Goal: Answer question/provide support

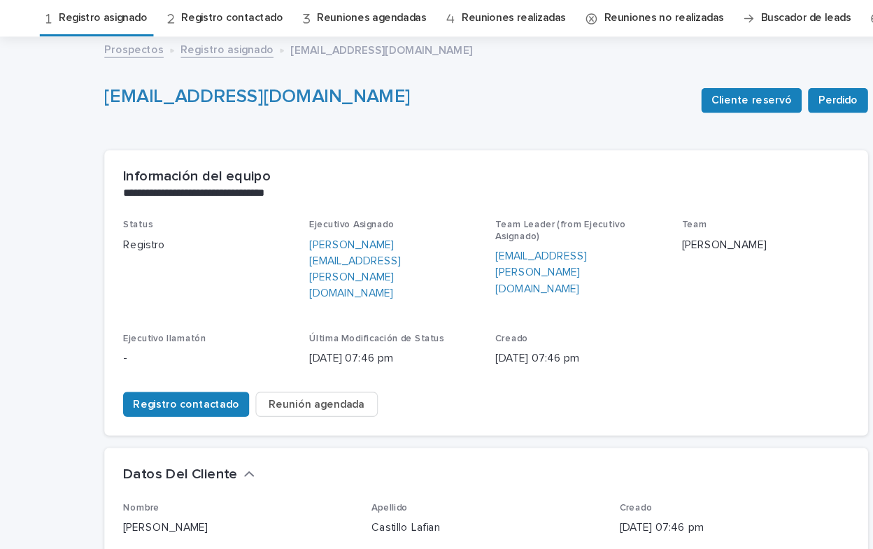
click at [89, 59] on link "Registro asignado" at bounding box center [92, 61] width 80 height 33
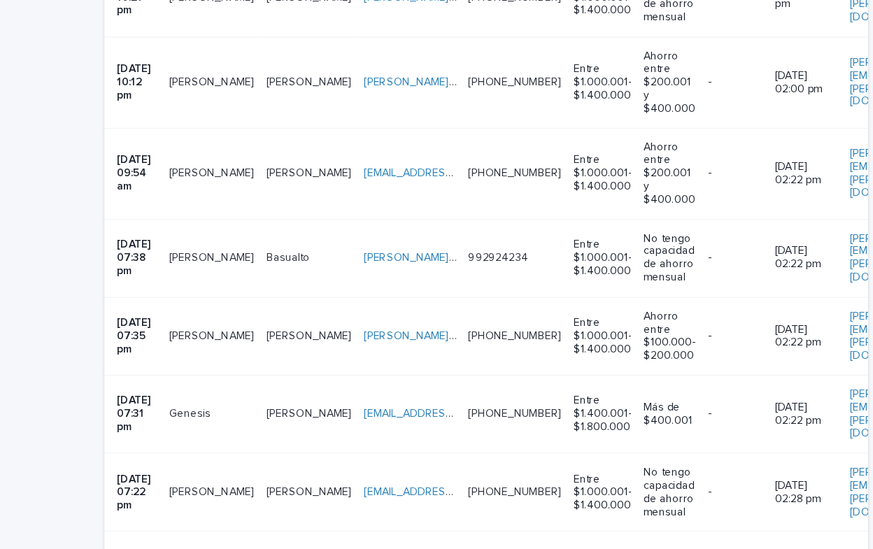
scroll to position [1973, 0]
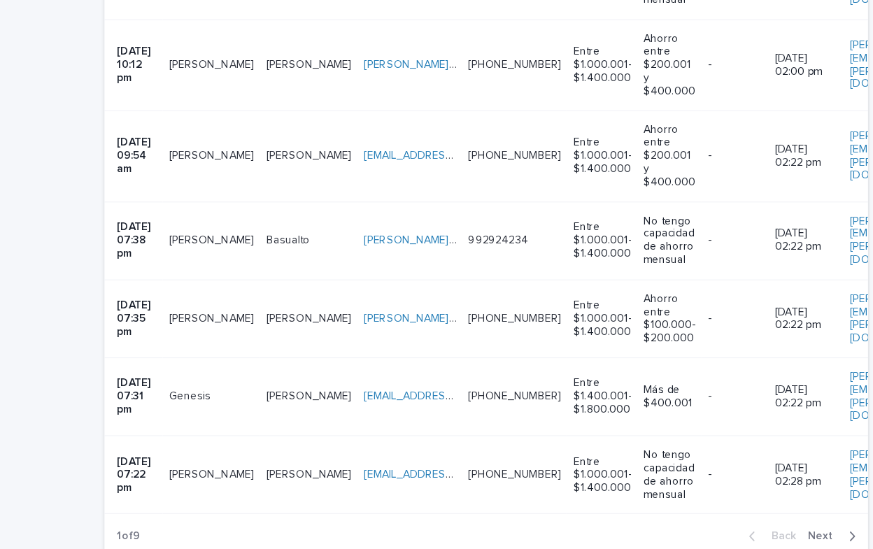
click at [763, 475] on button "Next" at bounding box center [748, 481] width 59 height 13
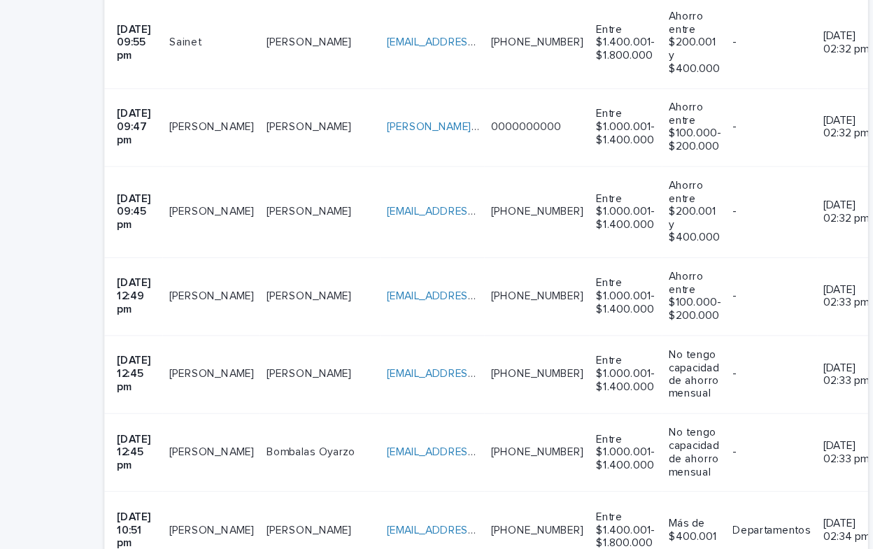
scroll to position [1749, 0]
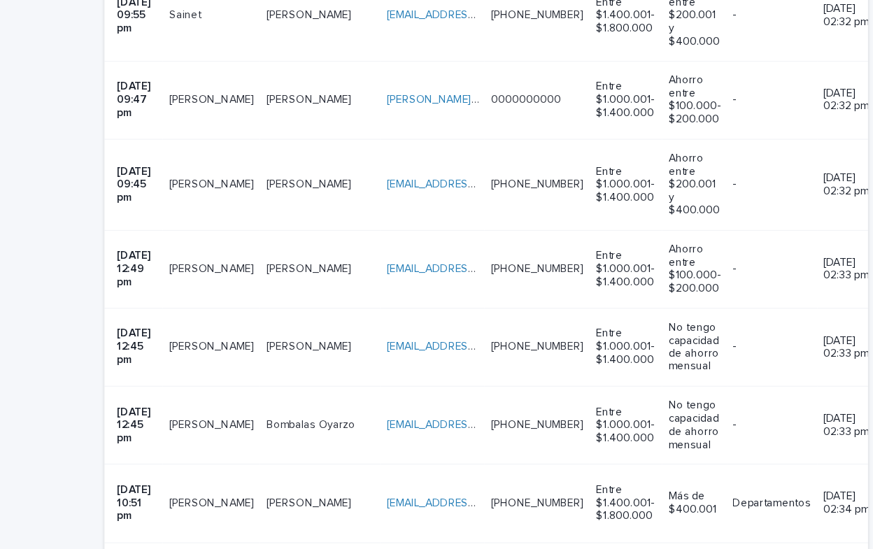
click at [215, 236] on p at bounding box center [190, 242] width 76 height 12
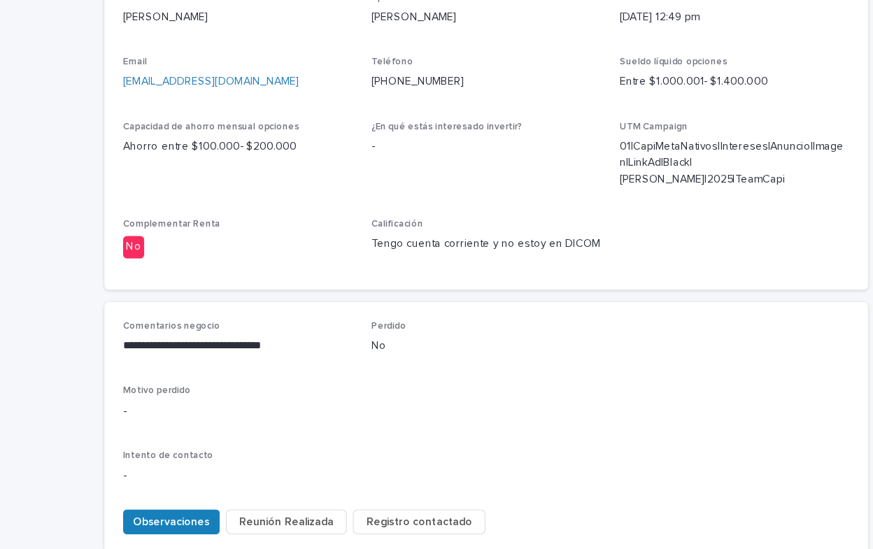
scroll to position [512, 0]
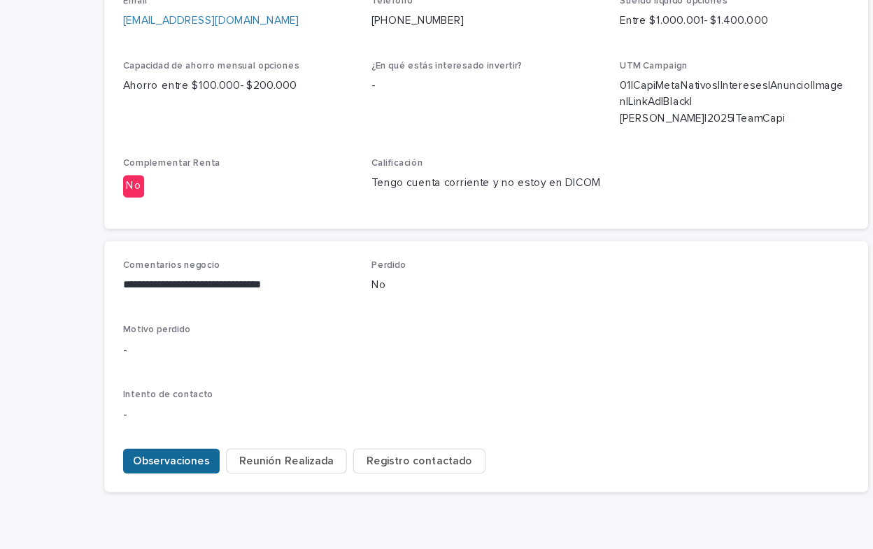
click at [141, 452] on span "Observaciones" at bounding box center [154, 459] width 69 height 14
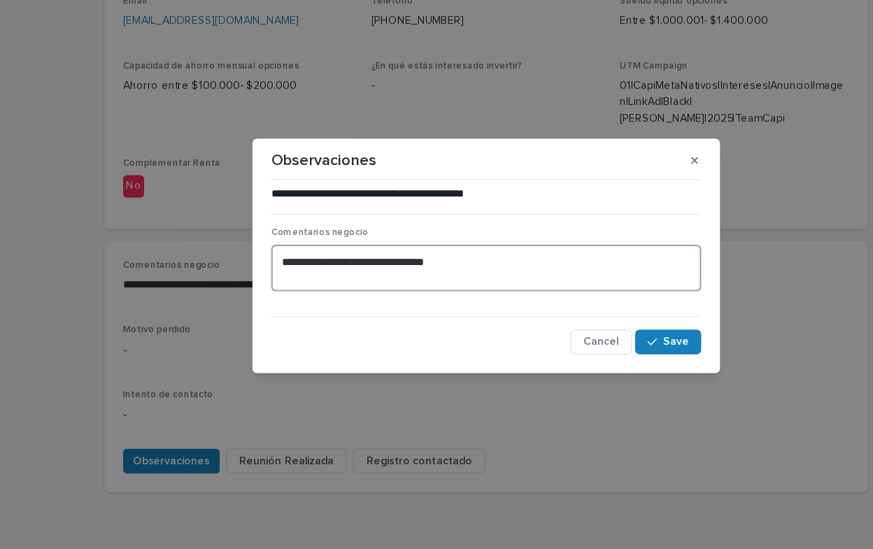
click at [423, 282] on textarea "**********" at bounding box center [436, 285] width 386 height 42
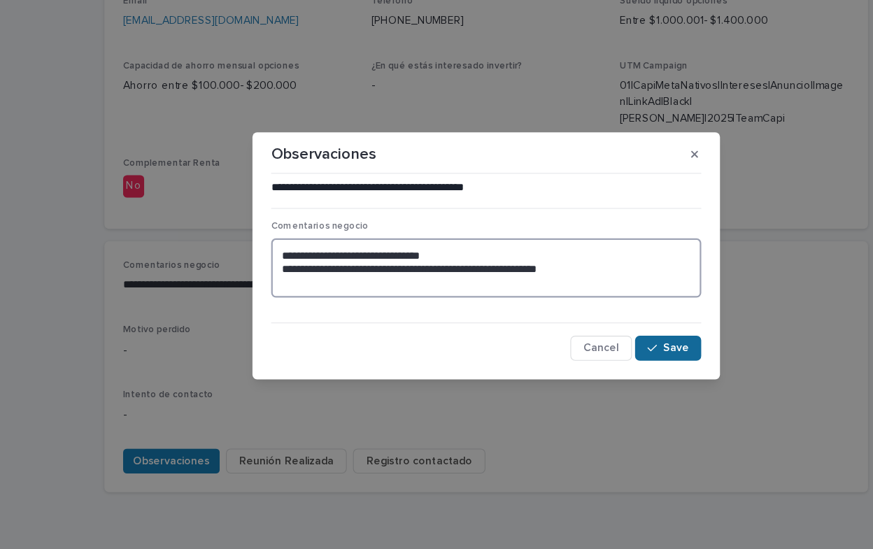
type textarea "**********"
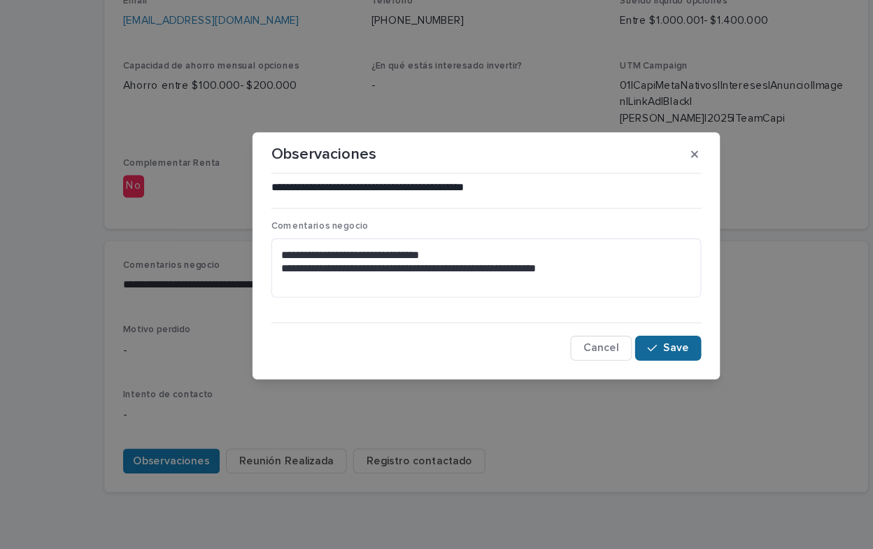
click at [596, 359] on span "Save" at bounding box center [606, 357] width 23 height 10
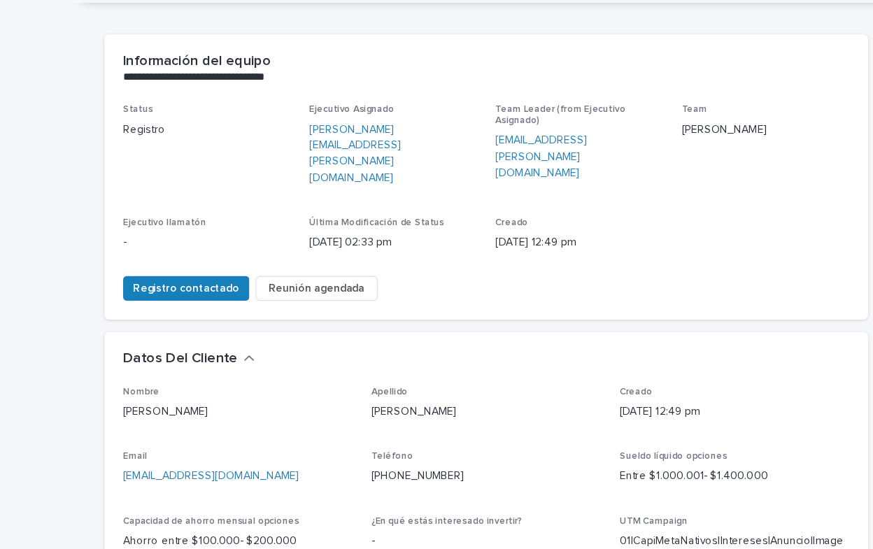
scroll to position [0, 0]
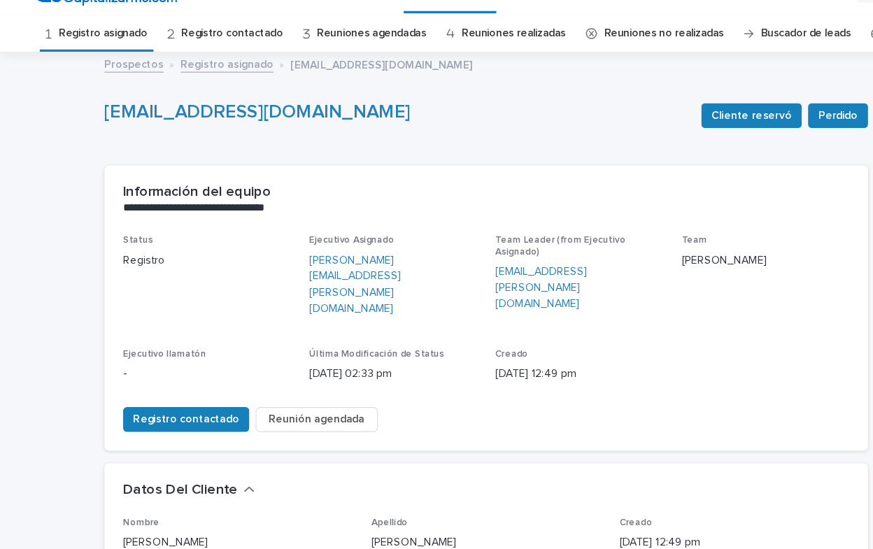
click at [95, 58] on link "Registro asignado" at bounding box center [92, 61] width 80 height 33
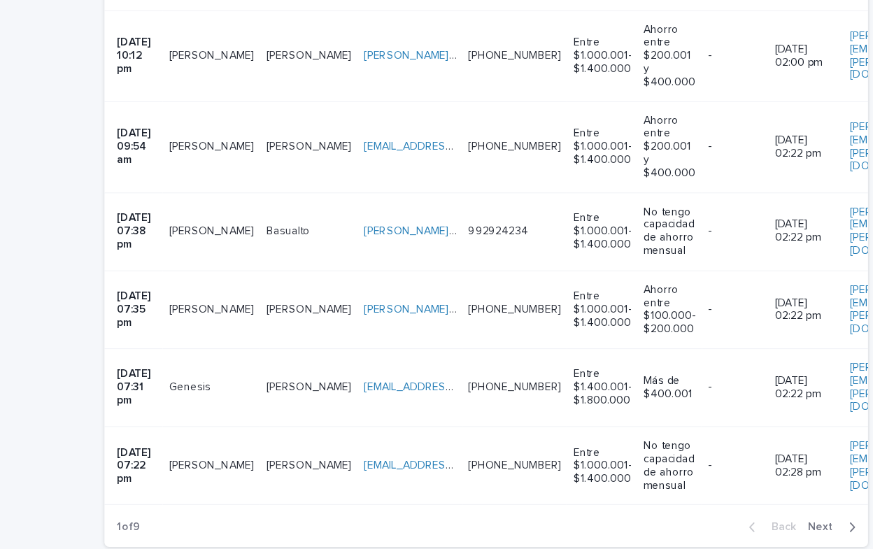
scroll to position [1937, 0]
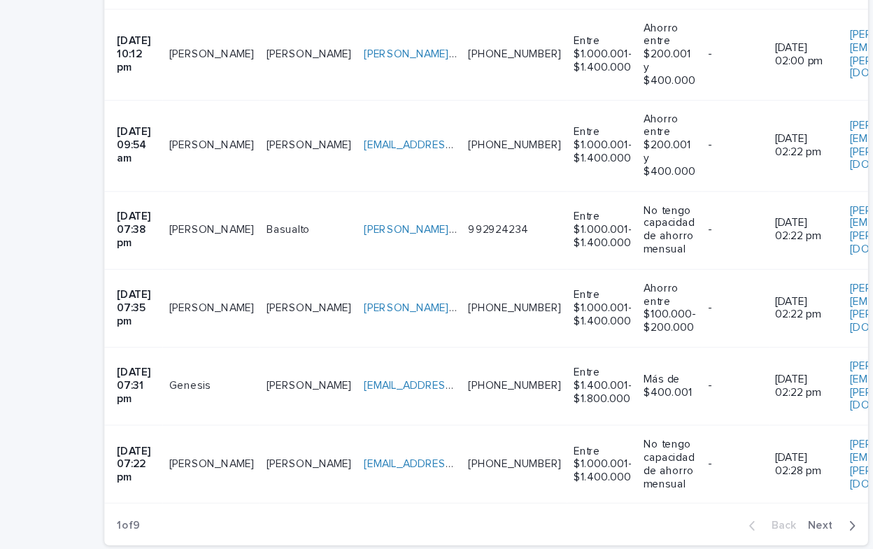
click at [749, 512] on span "Next" at bounding box center [740, 517] width 31 height 10
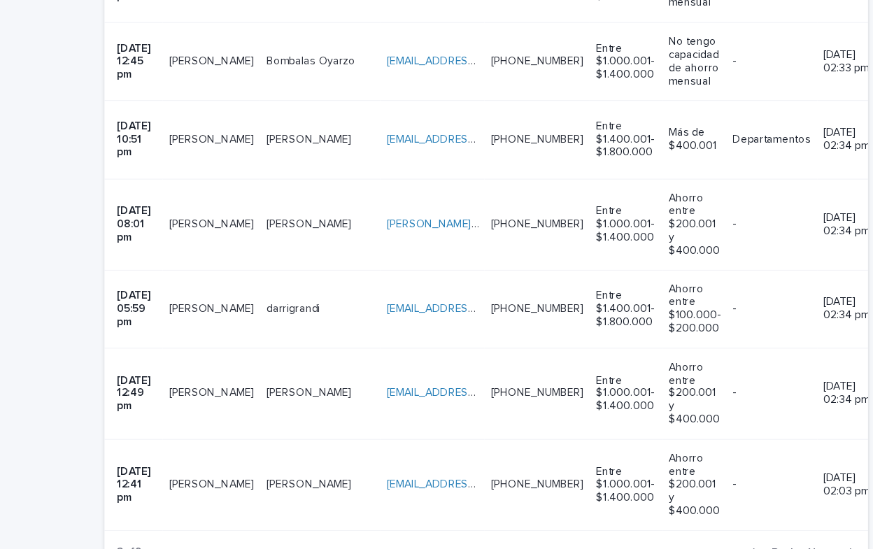
scroll to position [2079, 0]
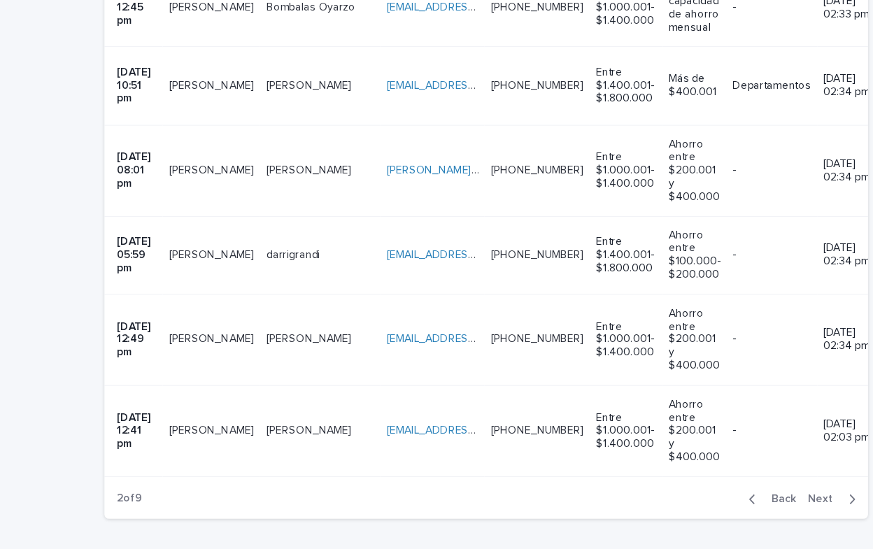
click at [761, 487] on icon "button" at bounding box center [764, 493] width 6 height 13
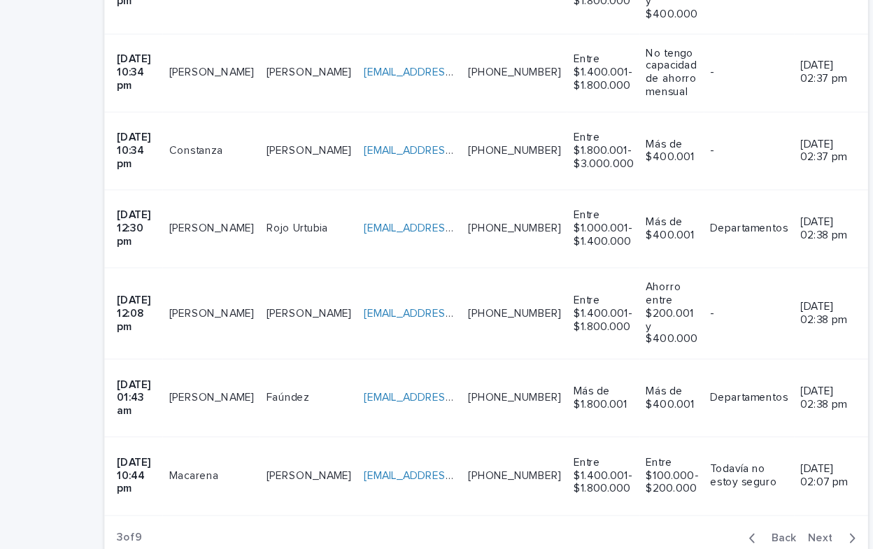
scroll to position [2031, 0]
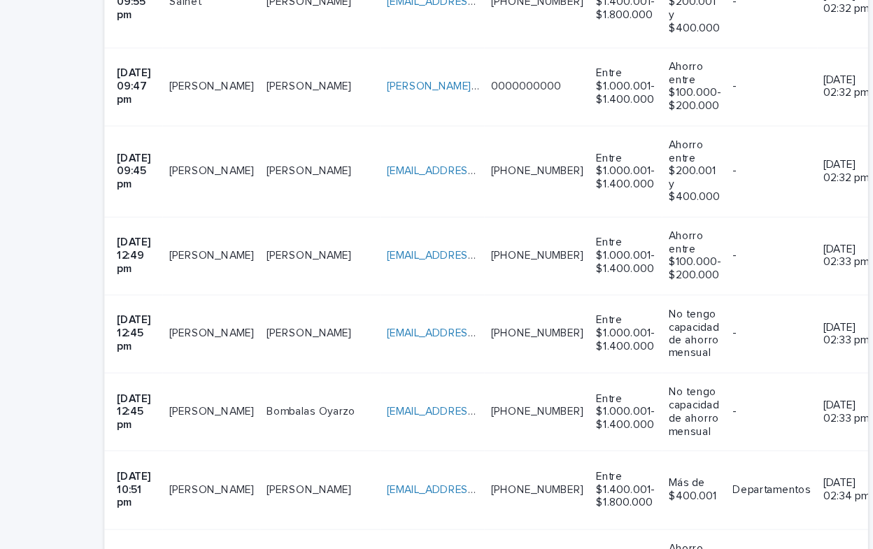
scroll to position [1714, 0]
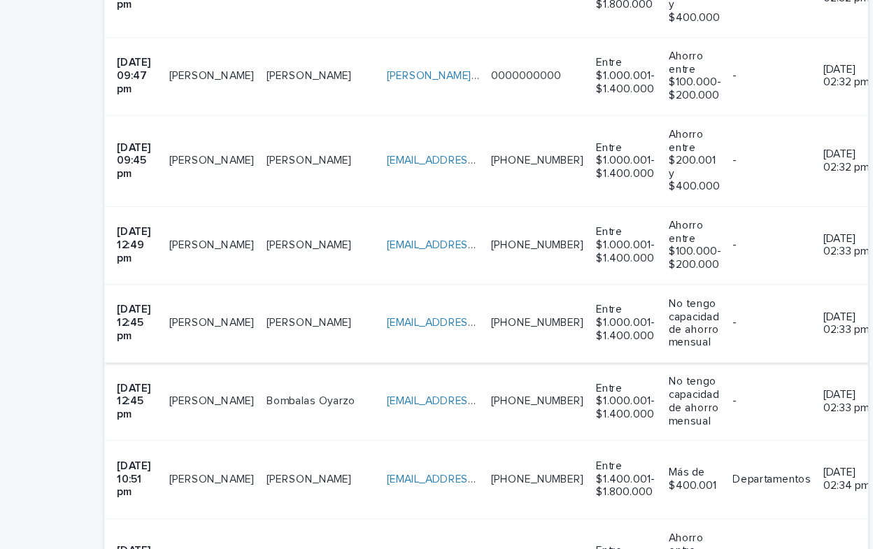
click at [347, 340] on link "[EMAIL_ADDRESS][DOMAIN_NAME]" at bounding box center [426, 345] width 158 height 10
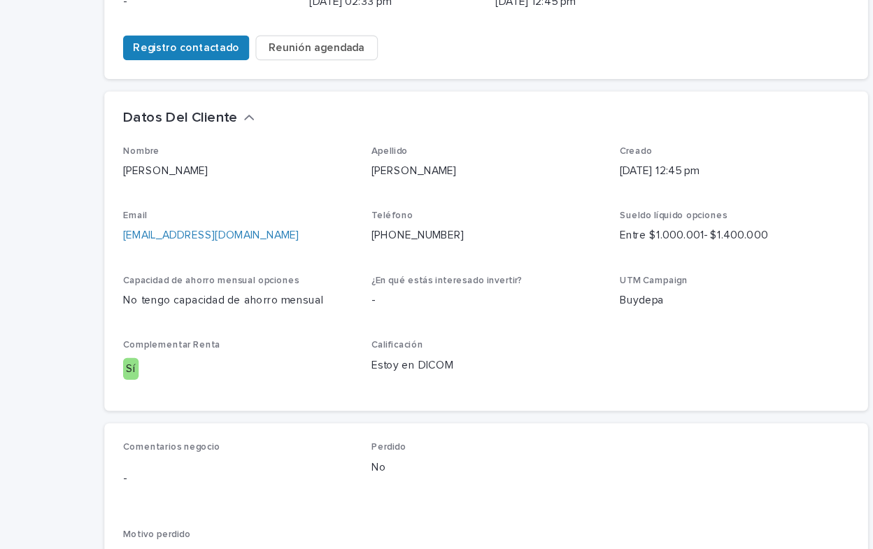
scroll to position [484, 0]
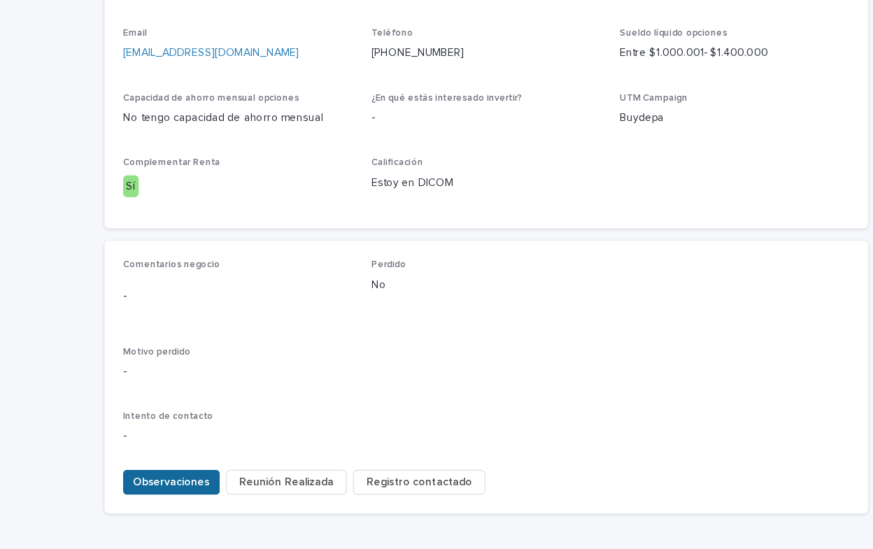
click at [139, 471] on span "Observaciones" at bounding box center [154, 478] width 69 height 14
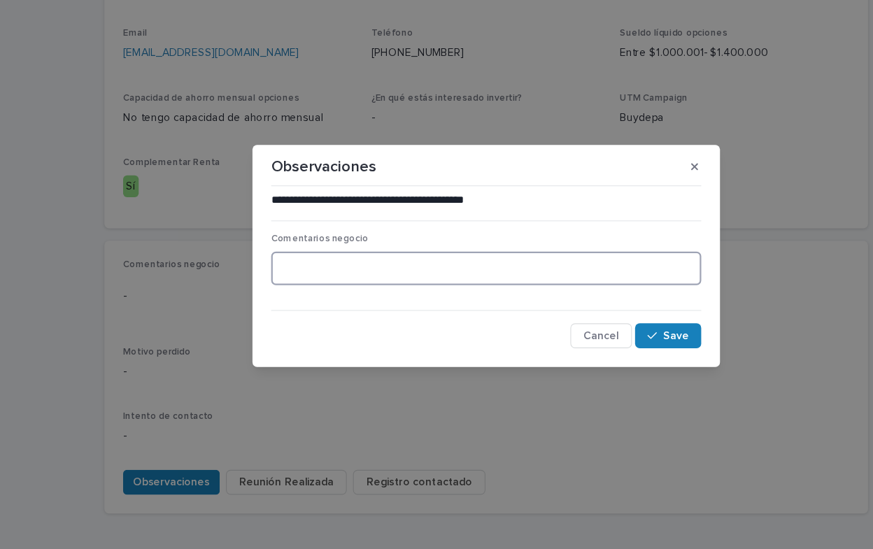
click at [297, 281] on textarea at bounding box center [436, 286] width 386 height 30
type textarea "**********"
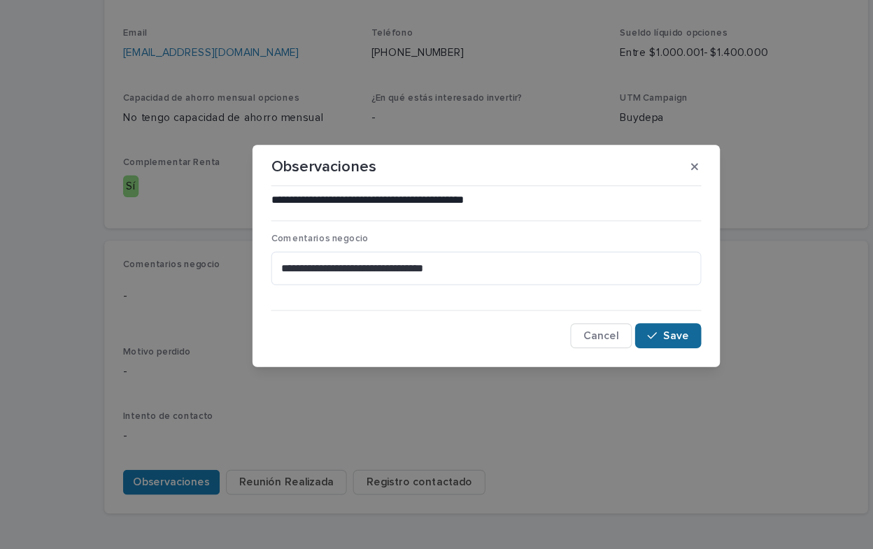
click at [615, 347] on span "Save" at bounding box center [606, 346] width 23 height 10
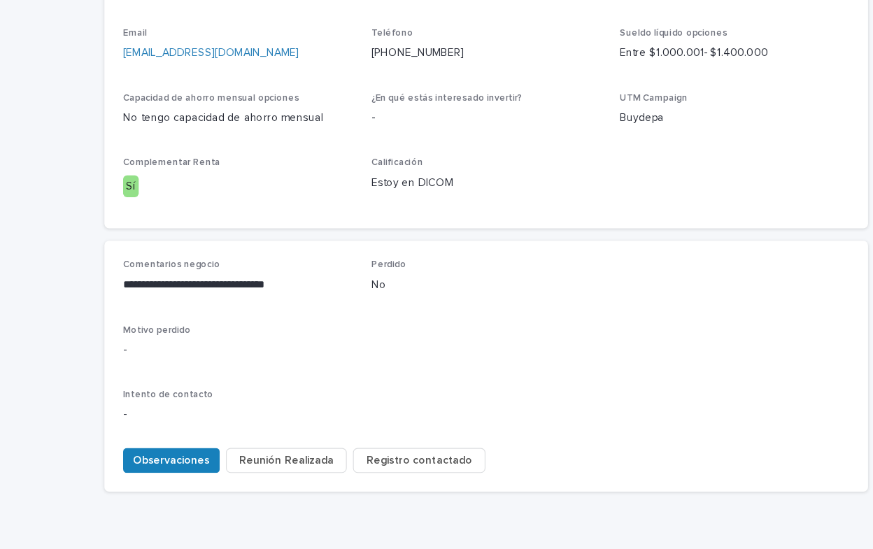
scroll to position [474, 0]
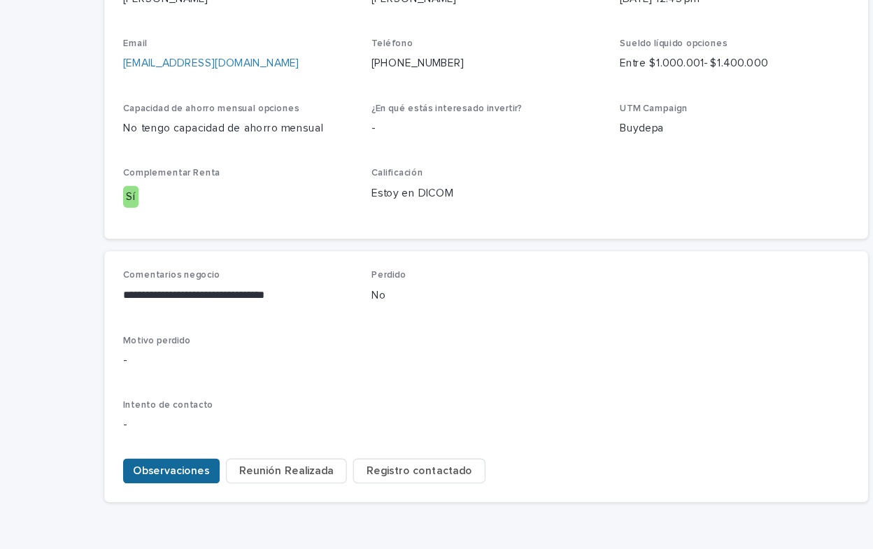
click at [153, 461] on span "Observaciones" at bounding box center [154, 468] width 69 height 14
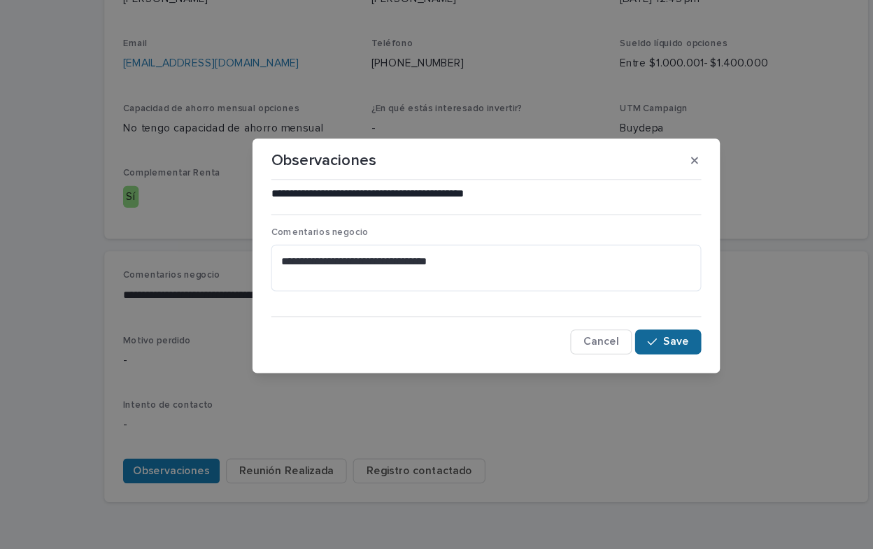
click at [609, 355] on span "Save" at bounding box center [606, 352] width 23 height 10
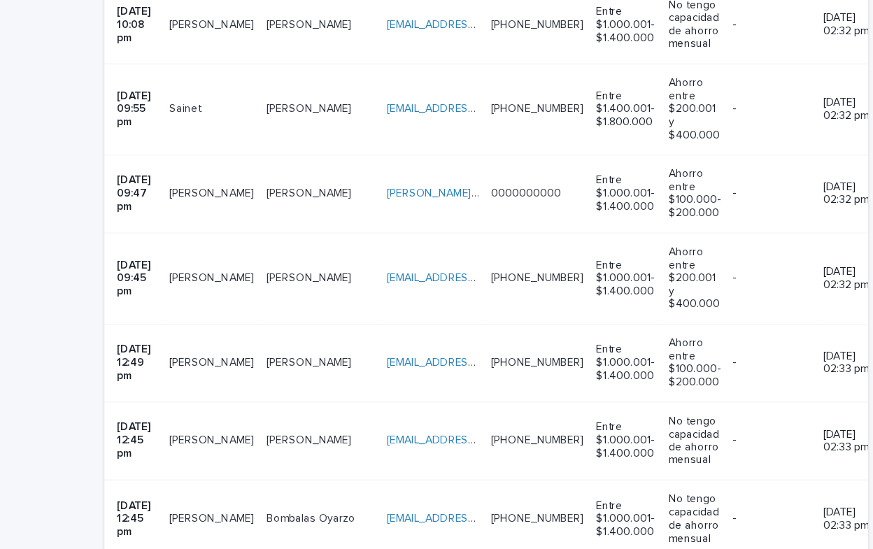
scroll to position [1669, 0]
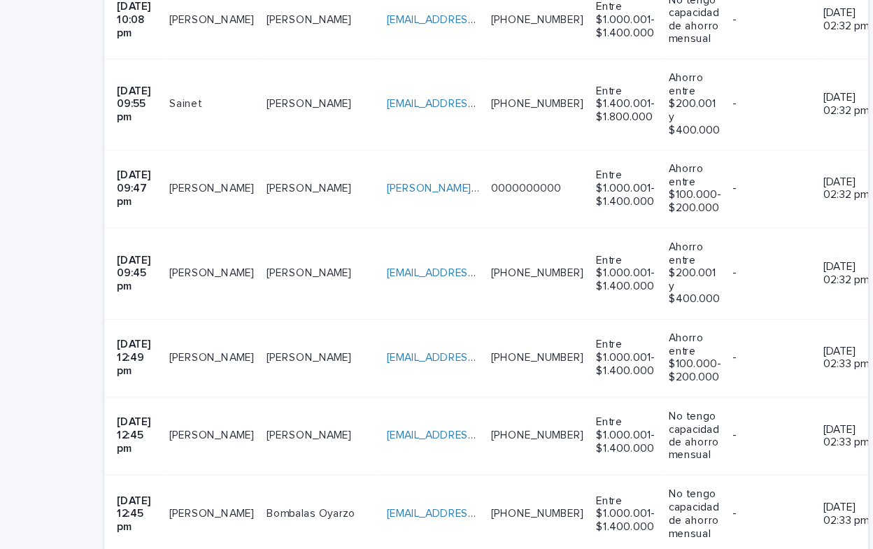
click at [252, 450] on div "Bombalas Oyarzo Bombalas Oyarzo" at bounding box center [287, 461] width 96 height 23
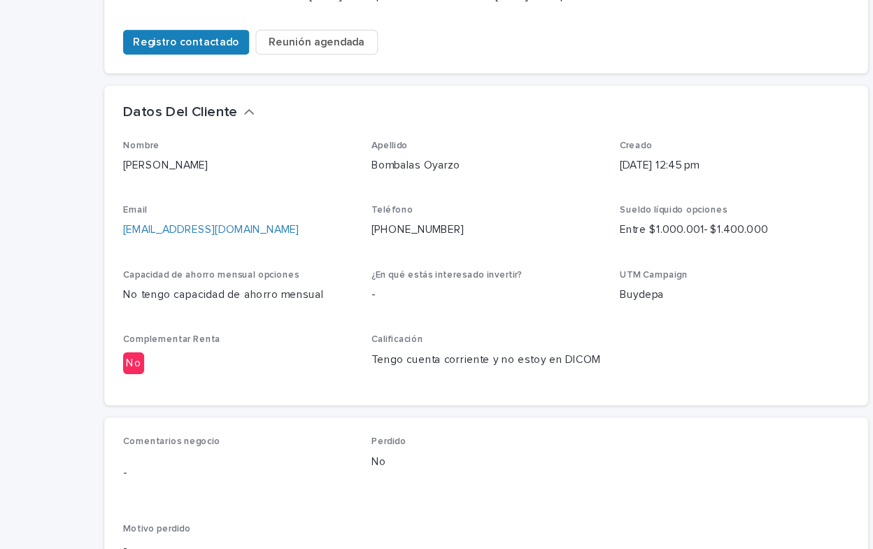
scroll to position [320, 0]
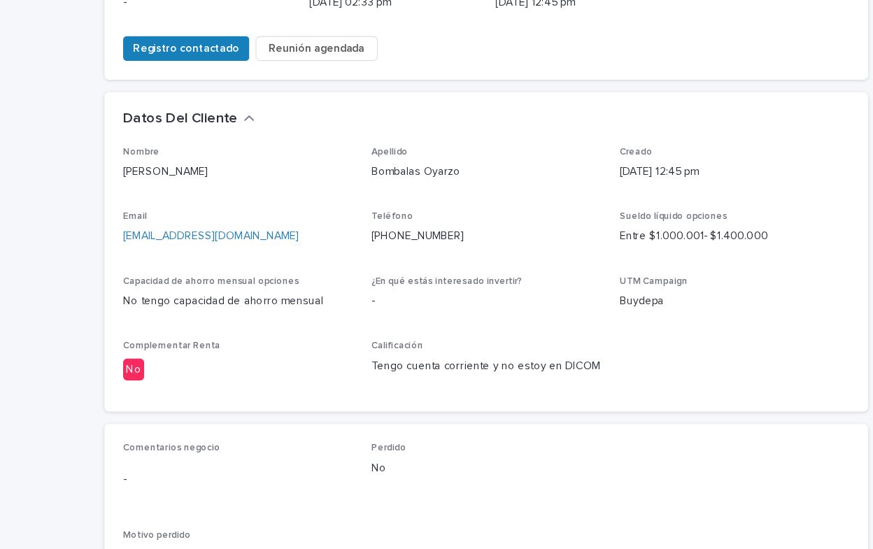
click at [252, 458] on div "-" at bounding box center [213, 475] width 206 height 34
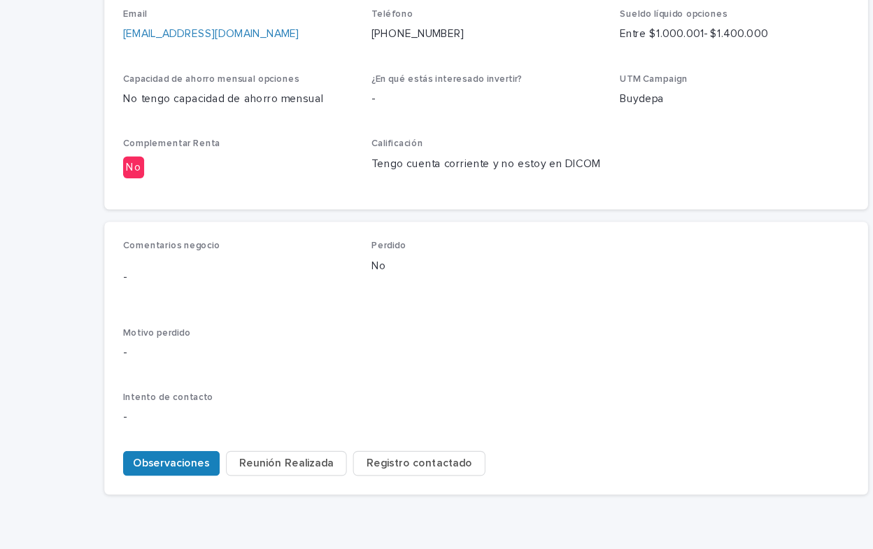
scroll to position [508, 0]
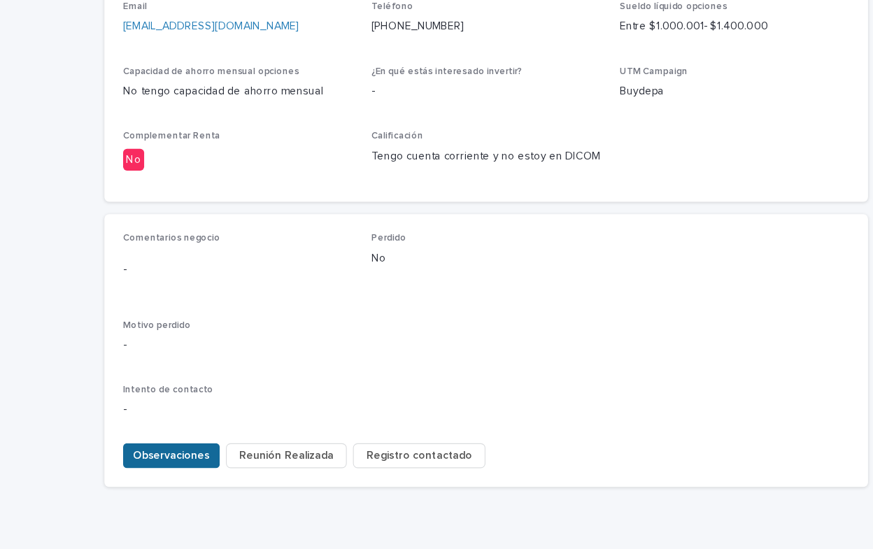
click at [137, 447] on span "Observaciones" at bounding box center [154, 454] width 69 height 14
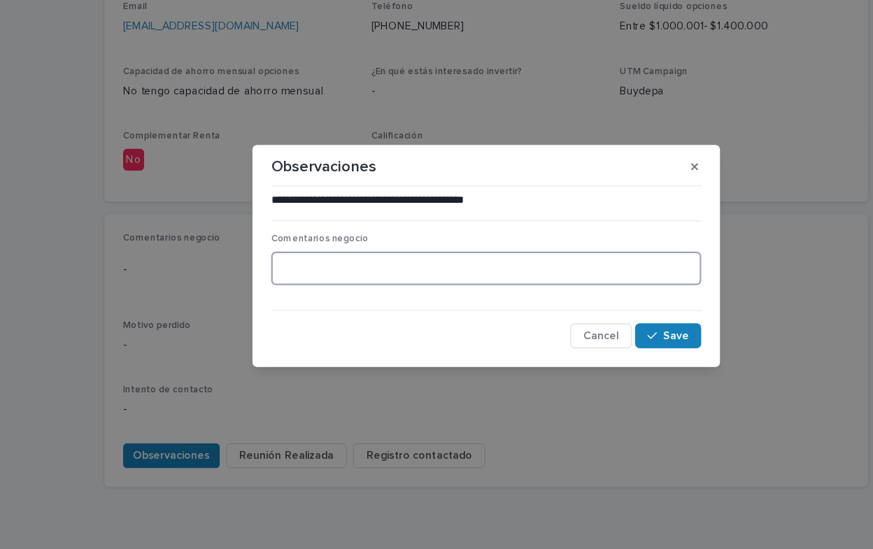
click at [264, 293] on textarea at bounding box center [436, 286] width 386 height 30
type textarea "**********"
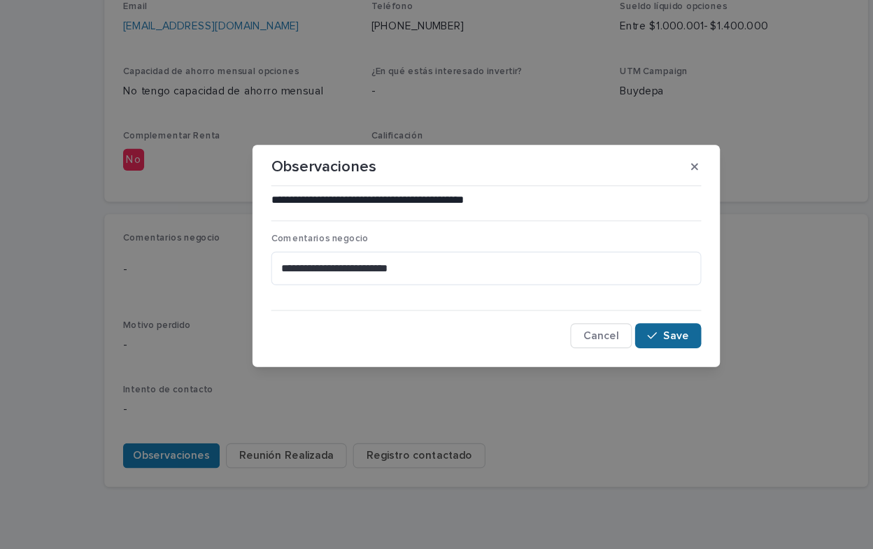
click at [604, 345] on span "Save" at bounding box center [606, 346] width 23 height 10
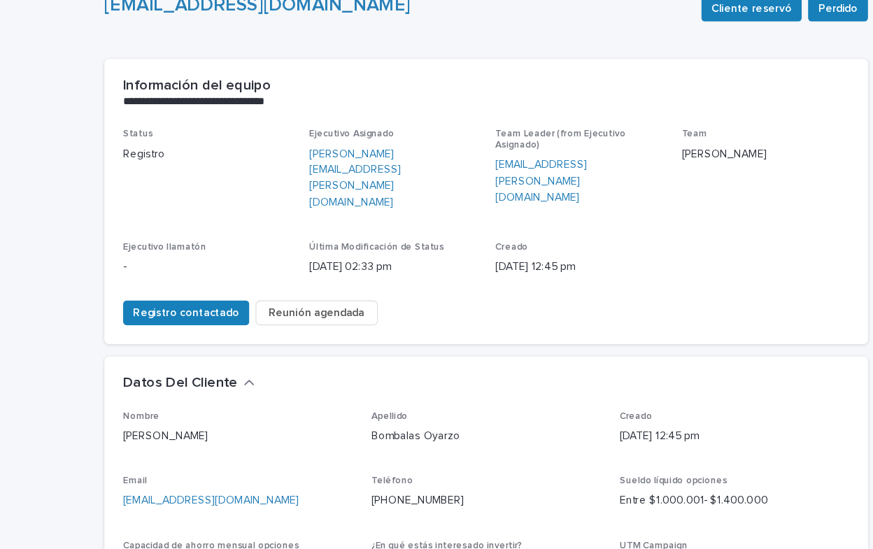
scroll to position [46, 0]
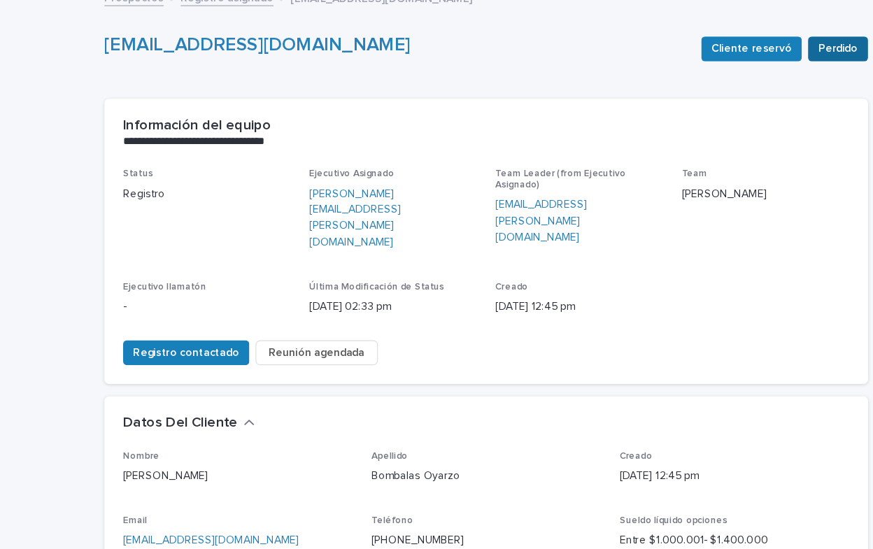
click at [752, 85] on span "Perdido" at bounding box center [752, 89] width 36 height 14
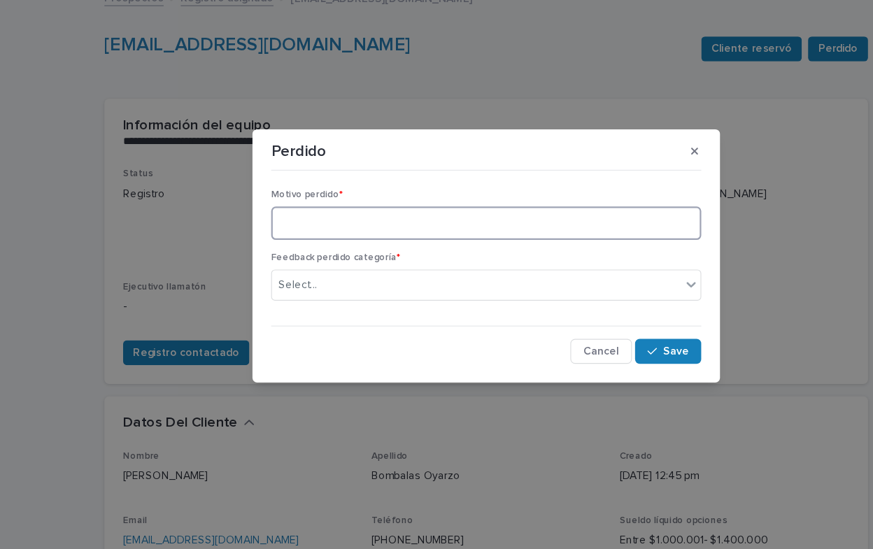
click at [345, 246] on textarea at bounding box center [436, 245] width 386 height 30
type textarea "**********"
click at [621, 299] on icon at bounding box center [620, 300] width 14 height 14
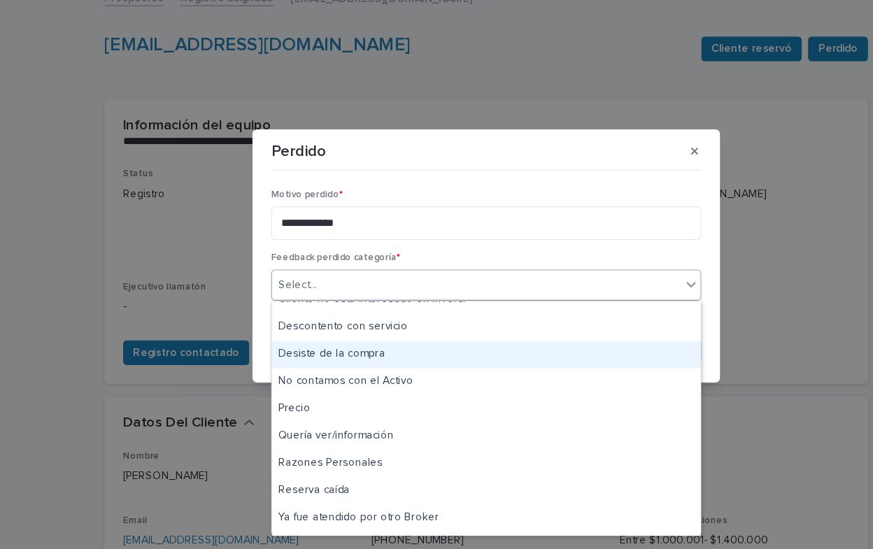
scroll to position [162, 0]
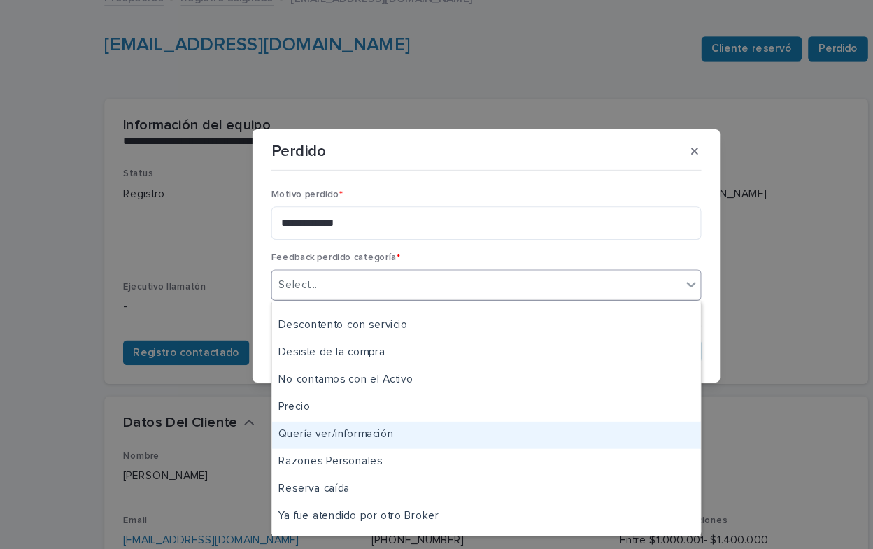
click at [336, 433] on div "Quería ver/información" at bounding box center [436, 435] width 385 height 24
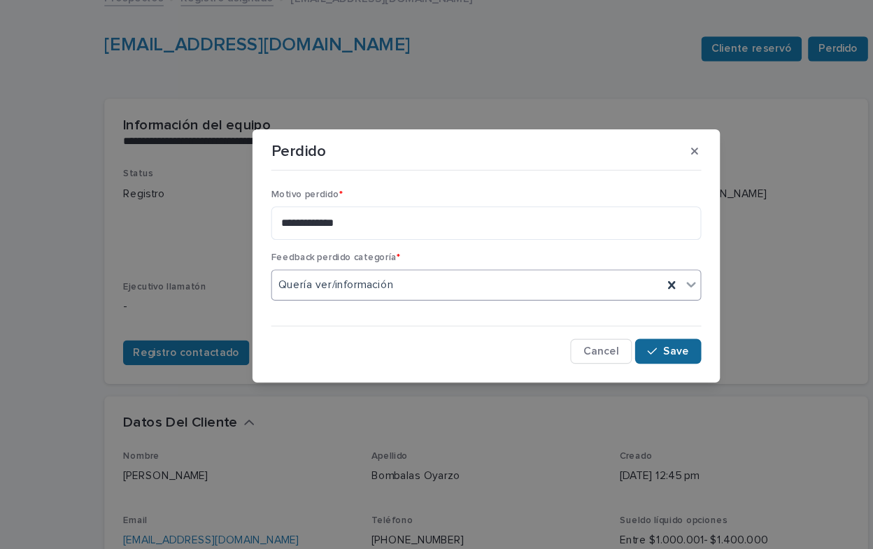
click at [601, 359] on span "Save" at bounding box center [606, 360] width 23 height 10
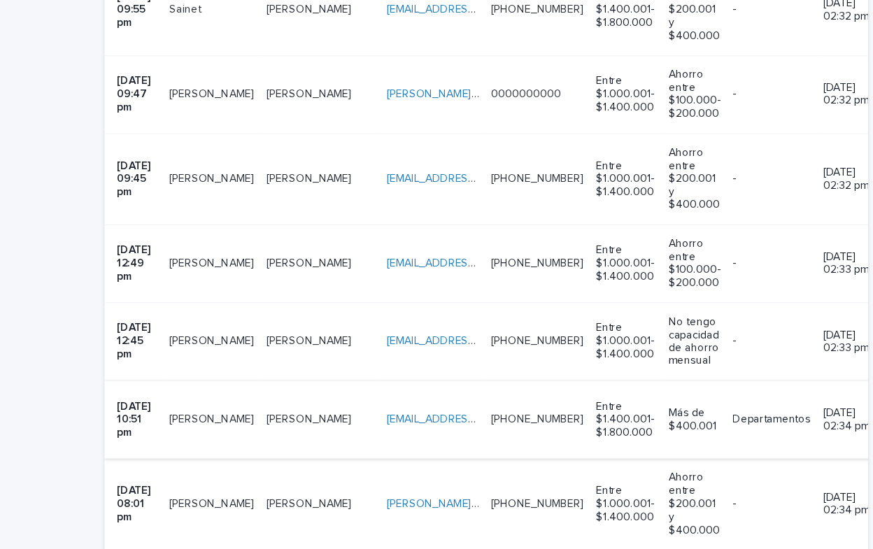
scroll to position [2079, 0]
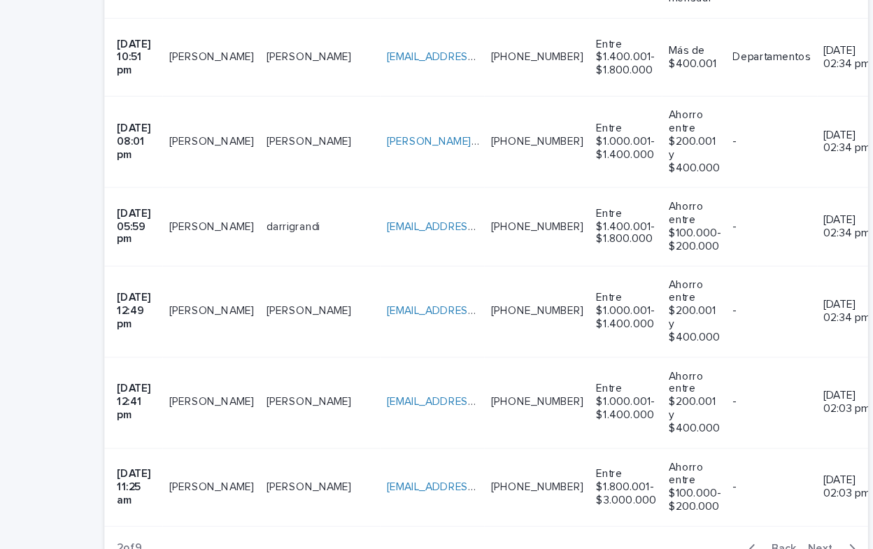
click at [756, 487] on div "button" at bounding box center [762, 493] width 12 height 13
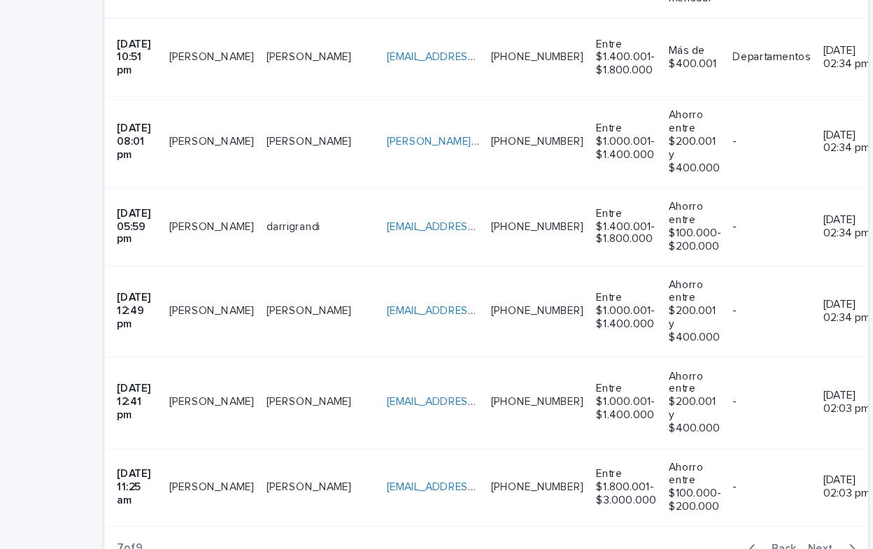
click at [756, 487] on div "button" at bounding box center [762, 493] width 12 height 13
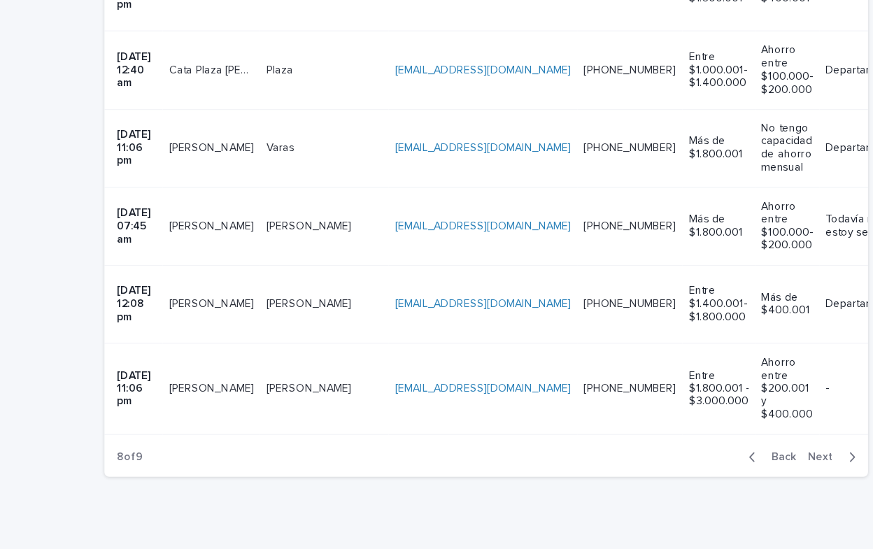
scroll to position [1647, 0]
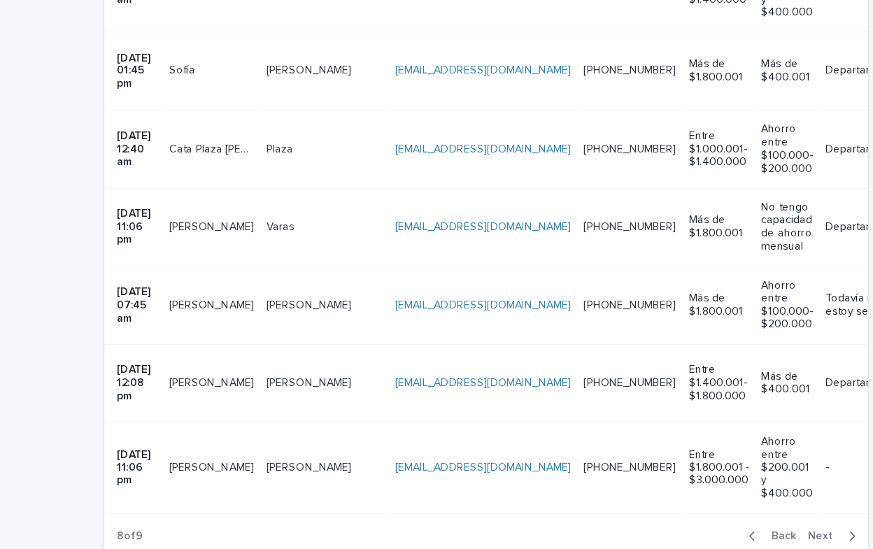
click at [756, 475] on div "button" at bounding box center [762, 481] width 12 height 13
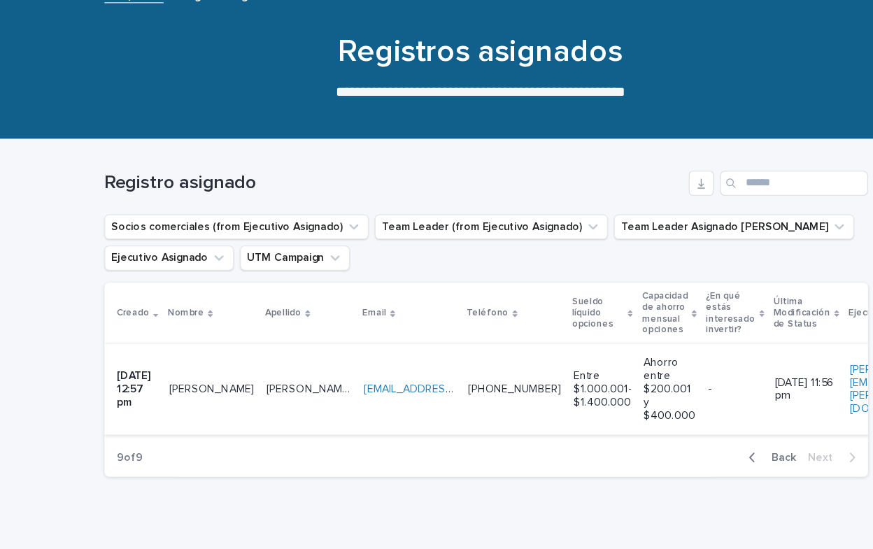
scroll to position [106, 0]
click at [672, 409] on icon "button" at bounding box center [675, 410] width 6 height 13
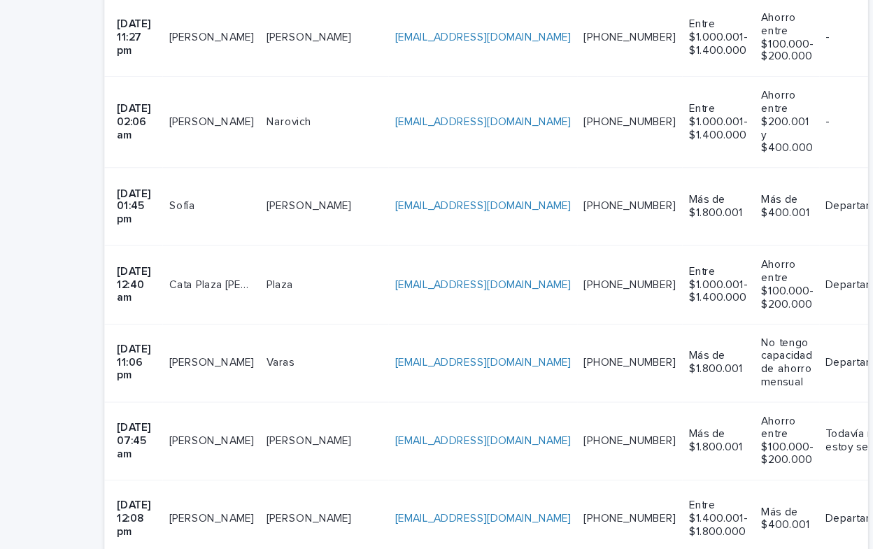
scroll to position [1647, 0]
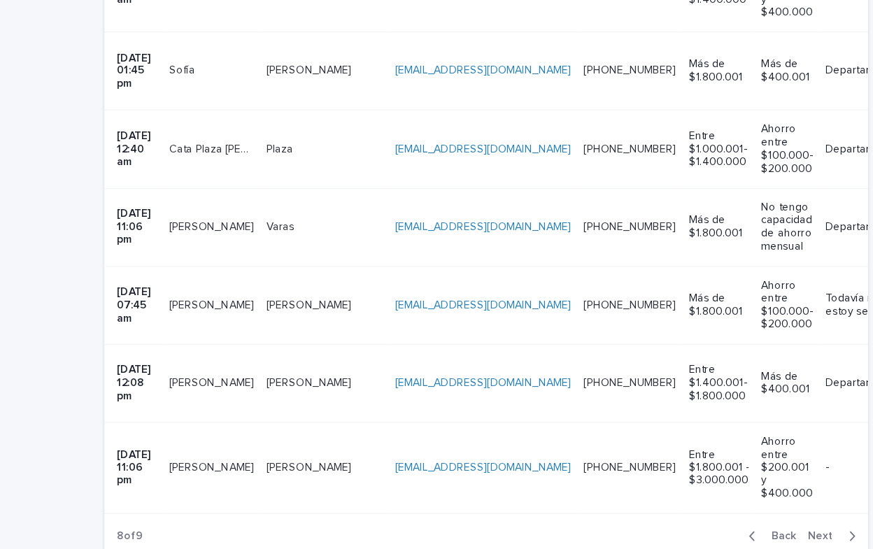
click at [673, 477] on icon "button" at bounding box center [675, 481] width 5 height 8
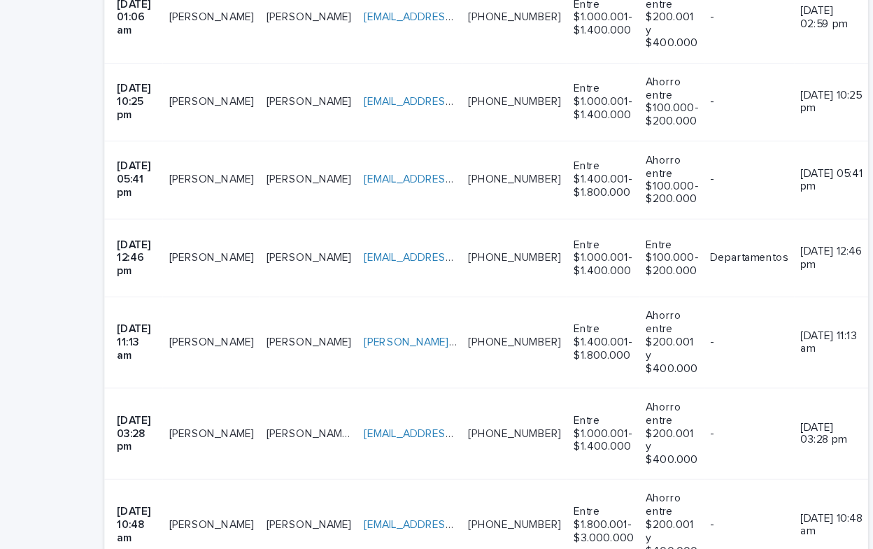
scroll to position [2219, 0]
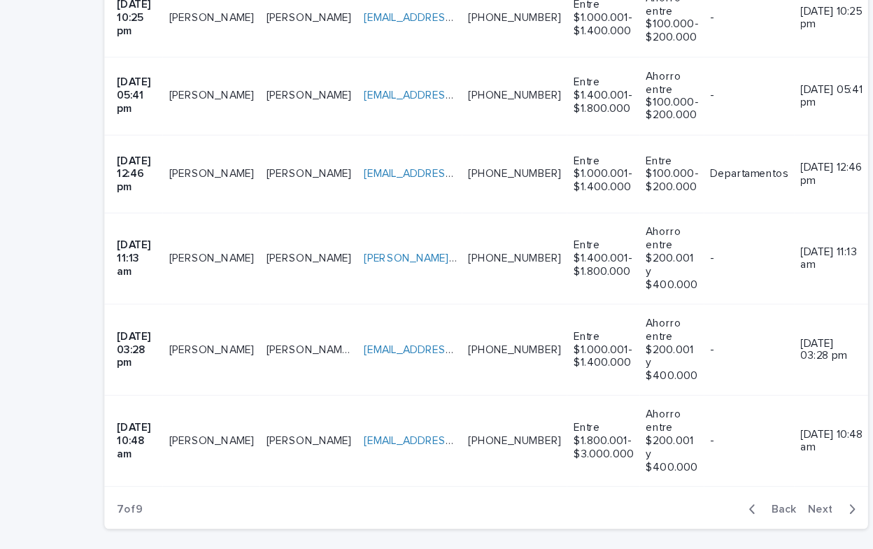
click at [673, 453] on icon "button" at bounding box center [675, 457] width 5 height 8
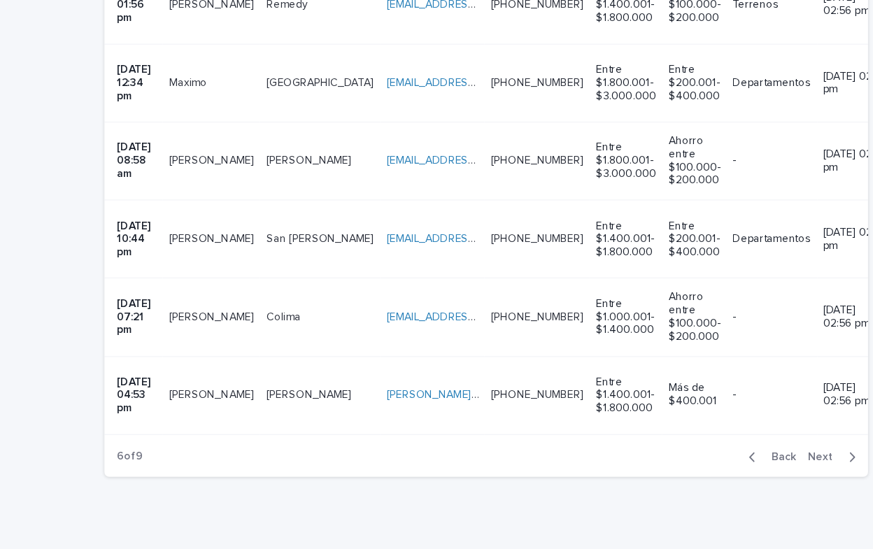
scroll to position [2043, 0]
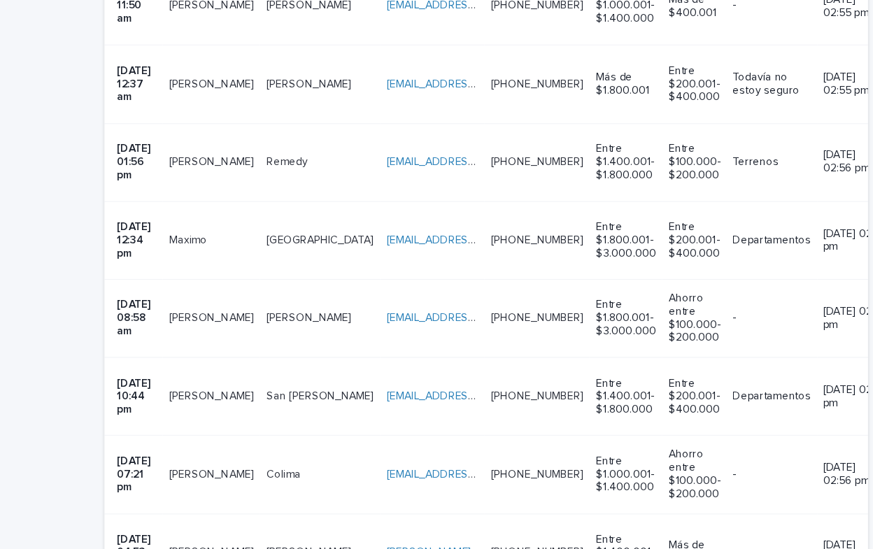
click at [673, 547] on icon "button" at bounding box center [675, 551] width 5 height 8
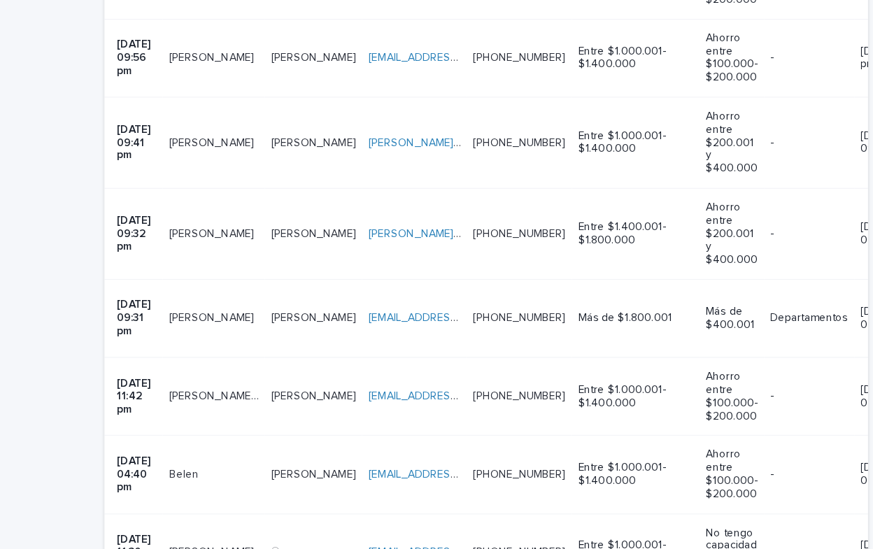
scroll to position [1960, 0]
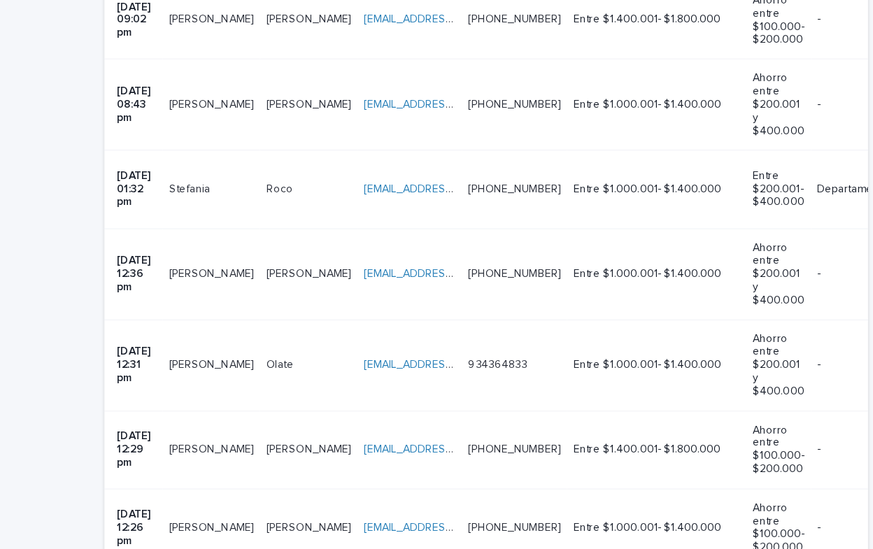
scroll to position [2055, 0]
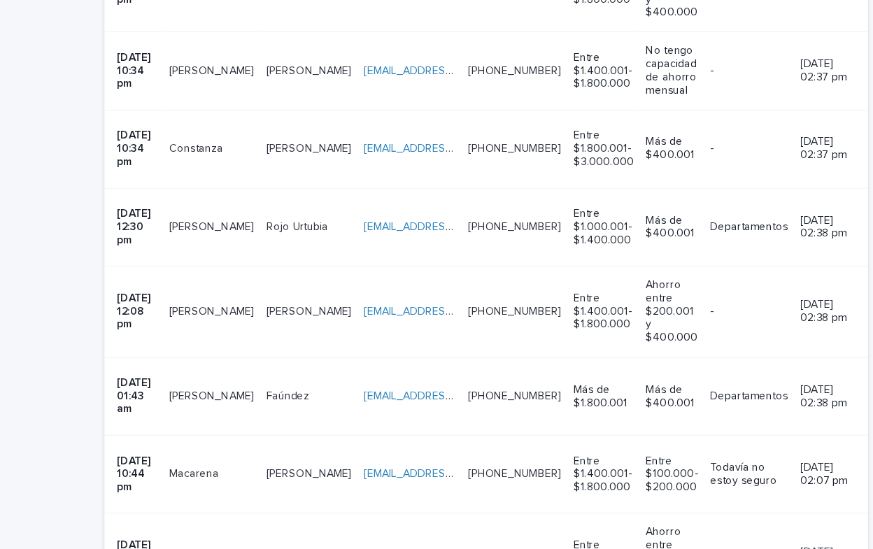
scroll to position [2043, 0]
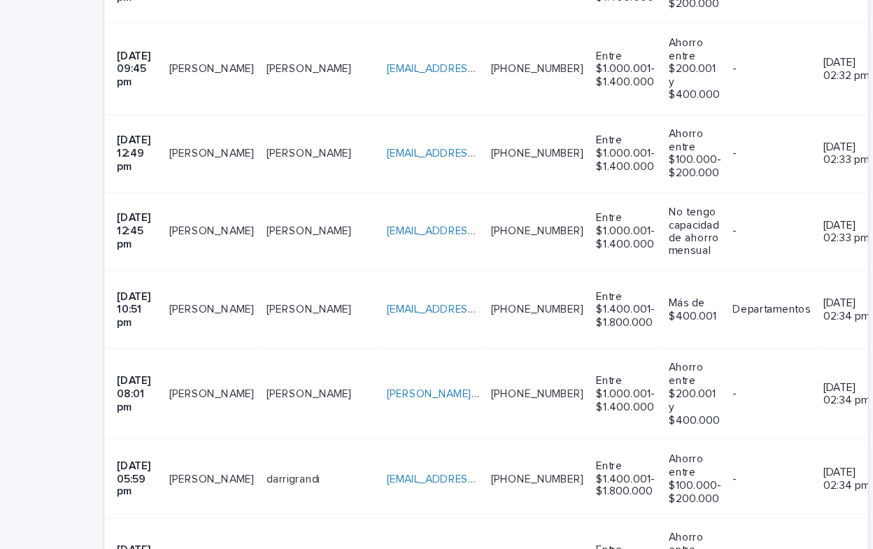
scroll to position [1835, 0]
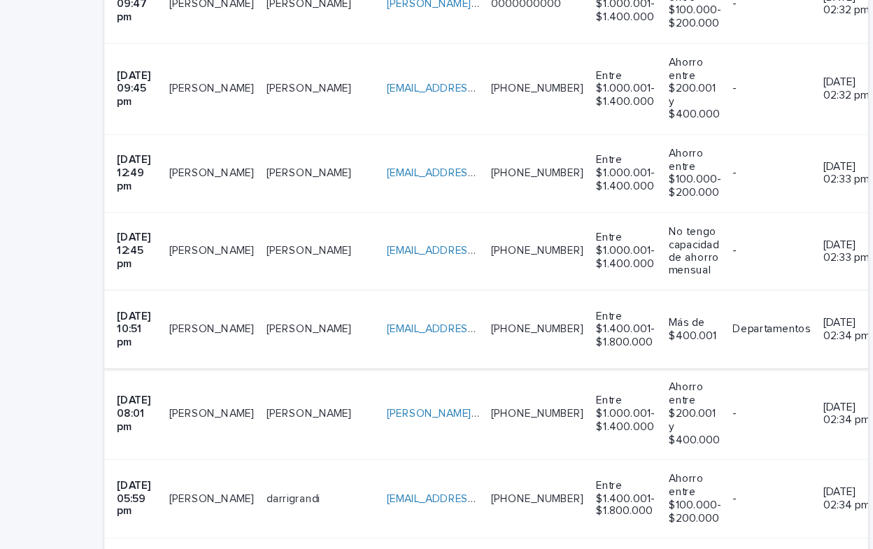
click at [347, 290] on link "[EMAIL_ADDRESS][DOMAIN_NAME]" at bounding box center [426, 295] width 158 height 10
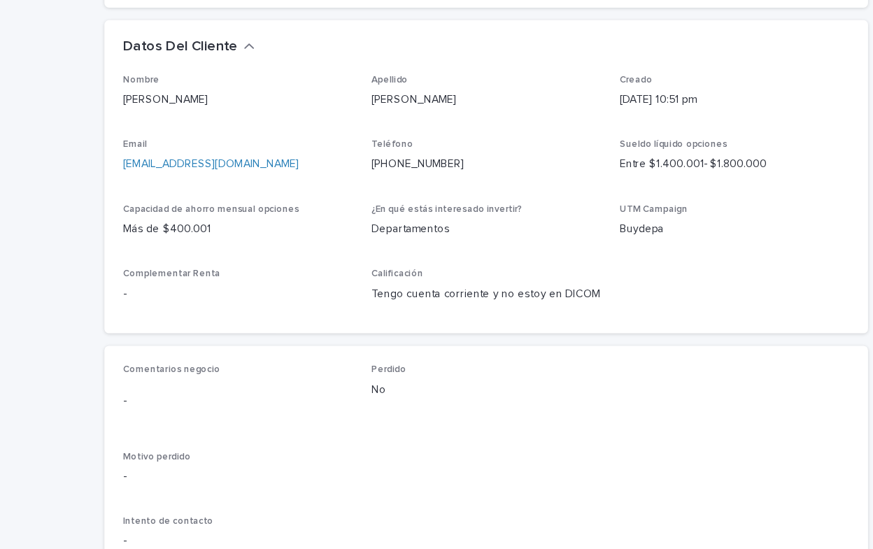
scroll to position [415, 0]
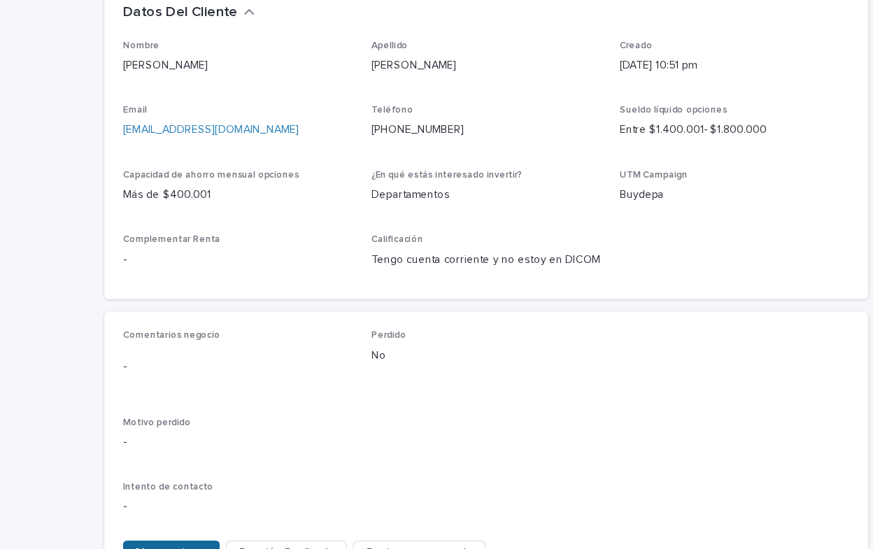
click at [131, 534] on span "Observaciones" at bounding box center [154, 541] width 69 height 14
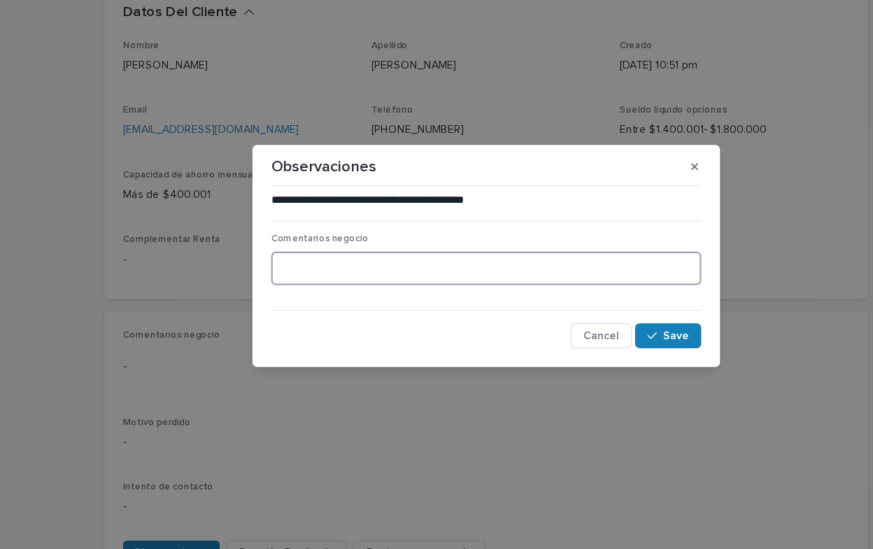
click at [265, 287] on textarea at bounding box center [436, 286] width 386 height 30
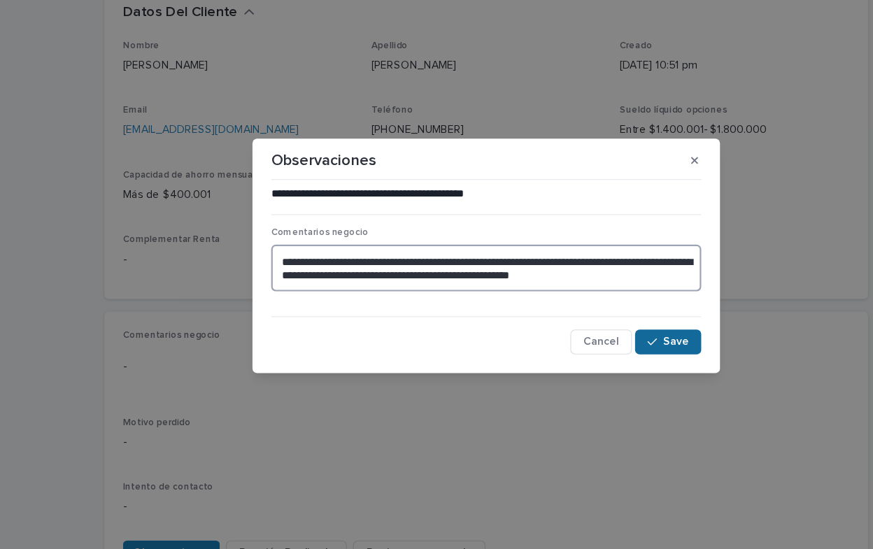
type textarea "**********"
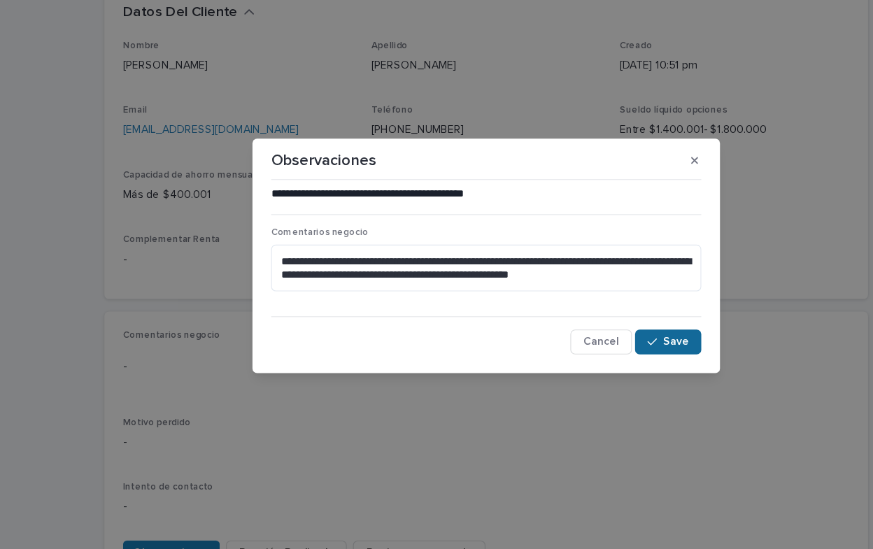
click at [604, 349] on span "Save" at bounding box center [606, 352] width 23 height 10
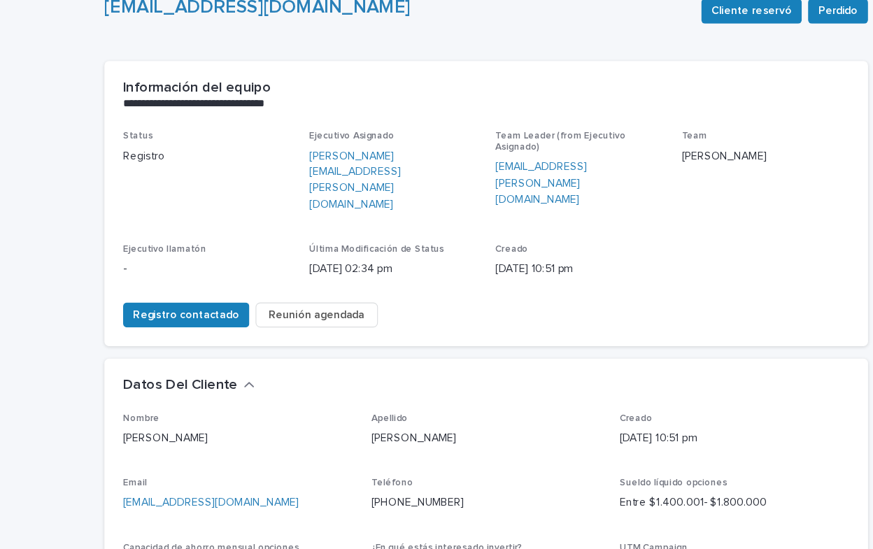
scroll to position [0, 0]
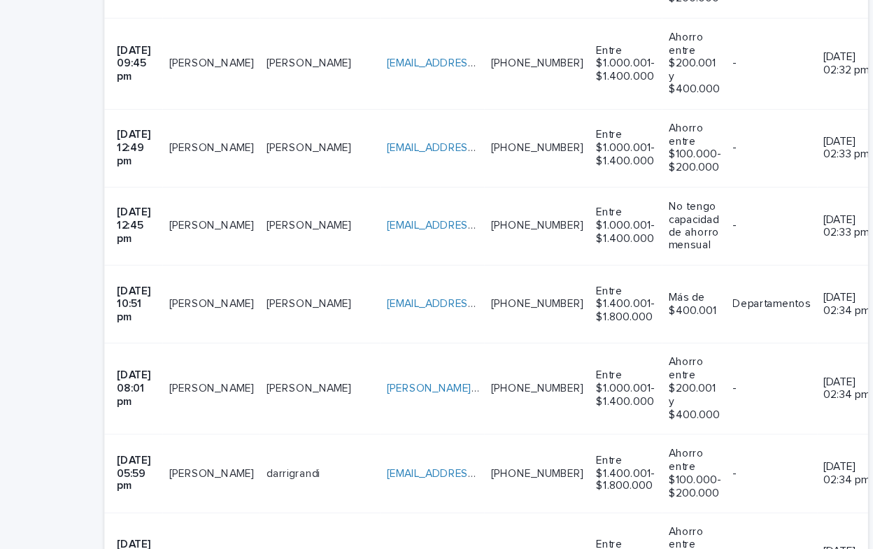
scroll to position [1815, 0]
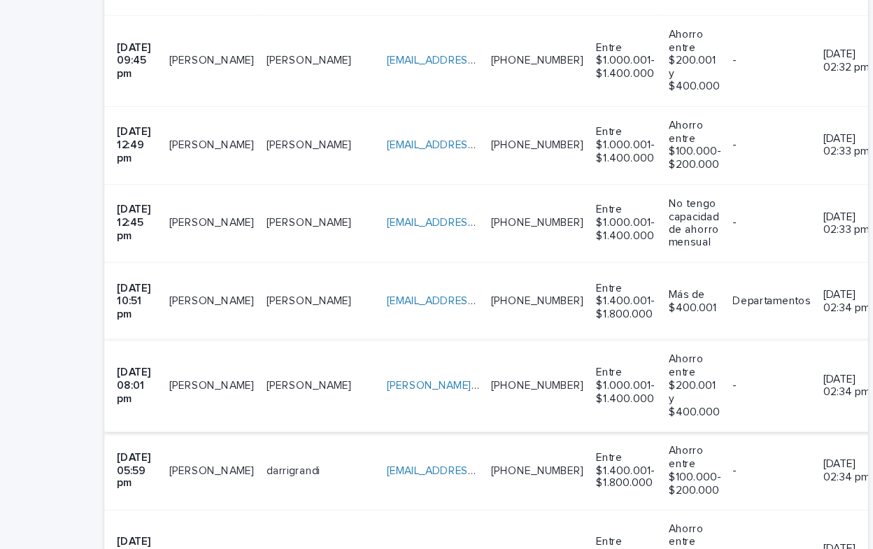
click at [347, 386] on link "[PERSON_NAME][EMAIL_ADDRESS][DOMAIN_NAME]" at bounding box center [464, 391] width 234 height 10
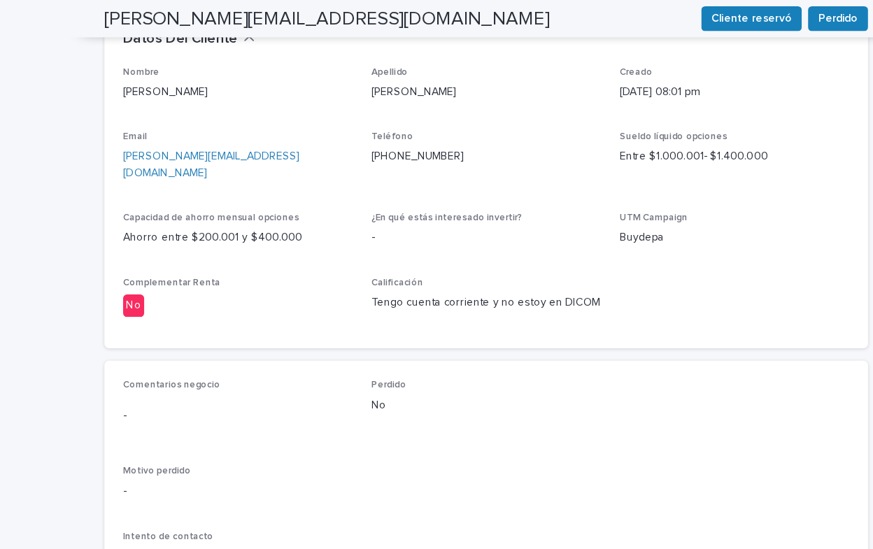
scroll to position [420, 0]
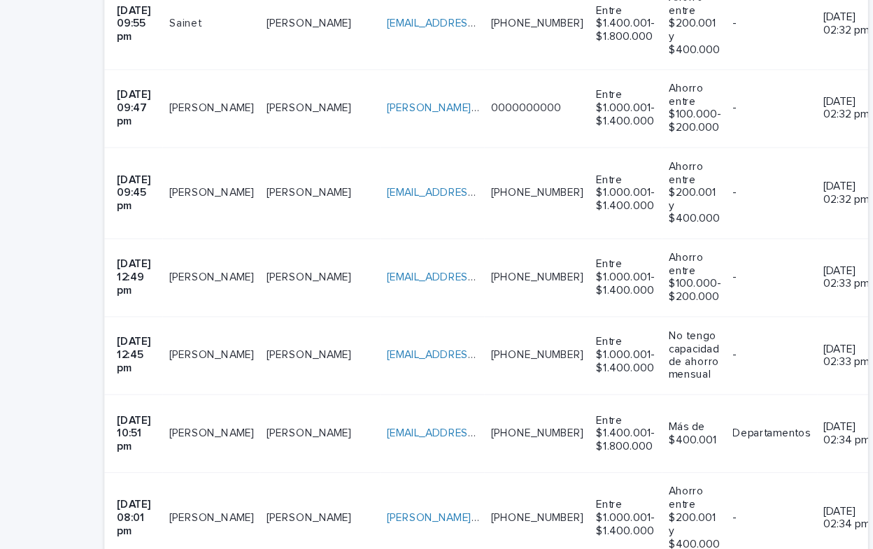
scroll to position [1697, 0]
click at [352, 504] on link "[PERSON_NAME][EMAIL_ADDRESS][DOMAIN_NAME]" at bounding box center [464, 509] width 234 height 10
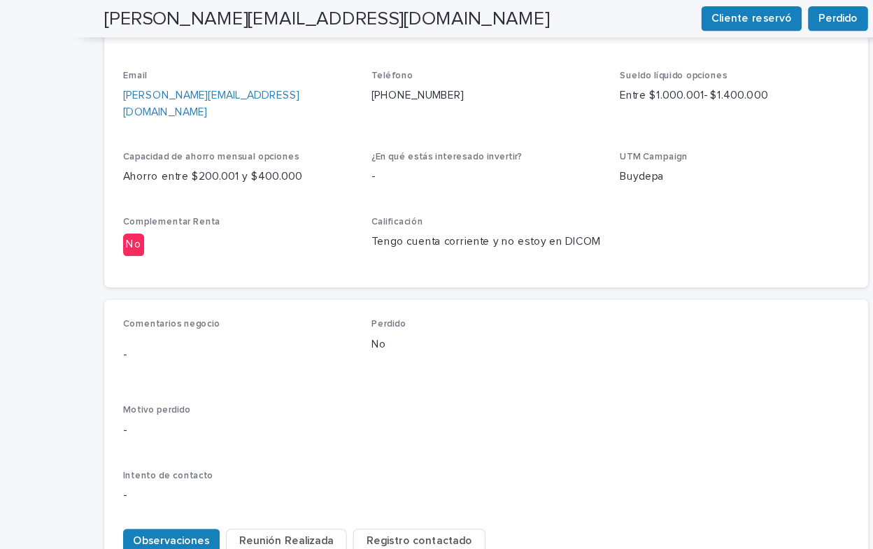
scroll to position [505, 0]
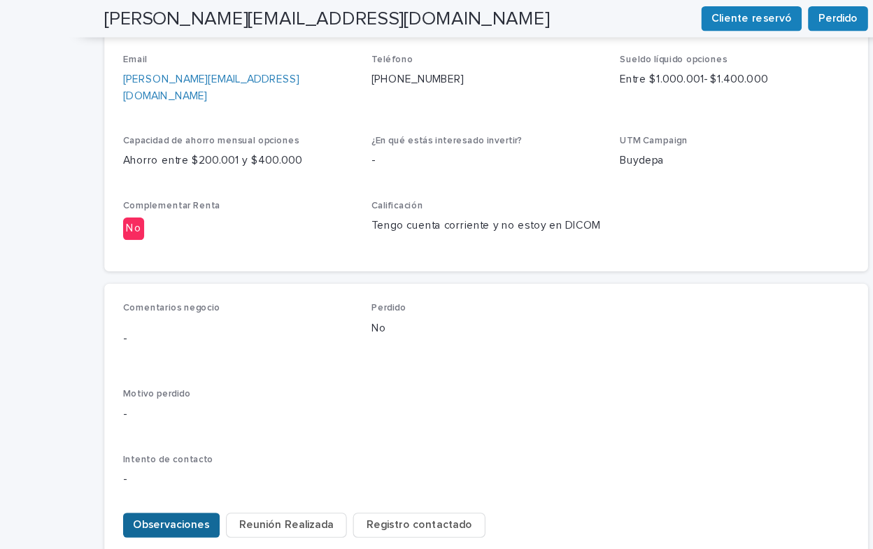
click at [133, 464] on span "Observaciones" at bounding box center [154, 471] width 69 height 14
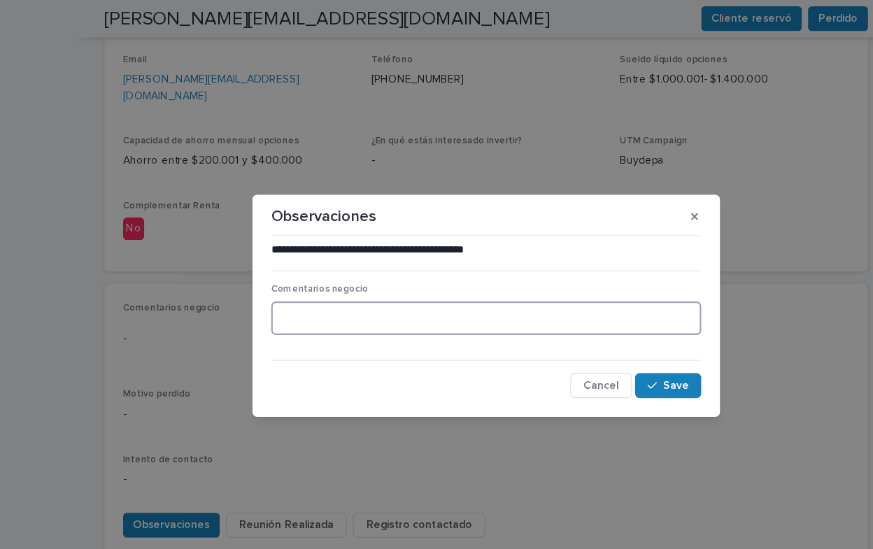
click at [264, 292] on textarea at bounding box center [436, 286] width 386 height 30
type textarea "**********"
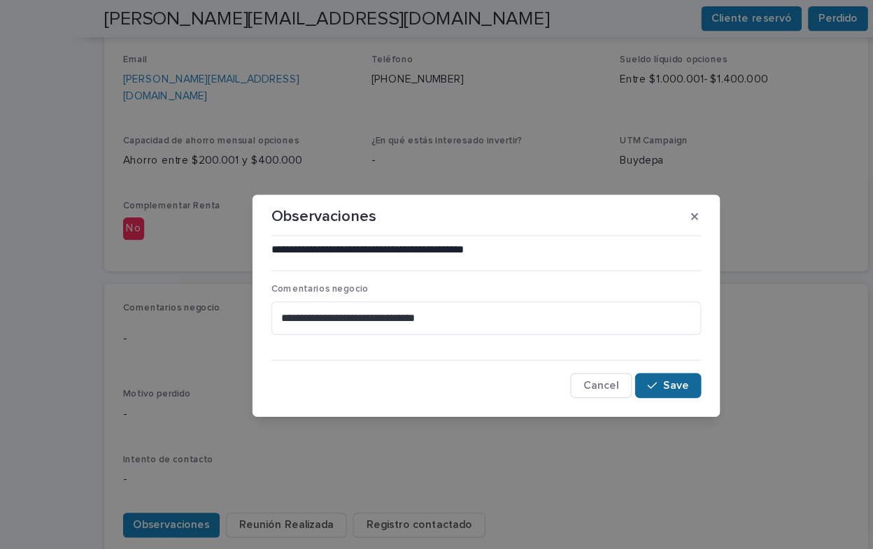
click at [609, 347] on span "Save" at bounding box center [606, 346] width 23 height 10
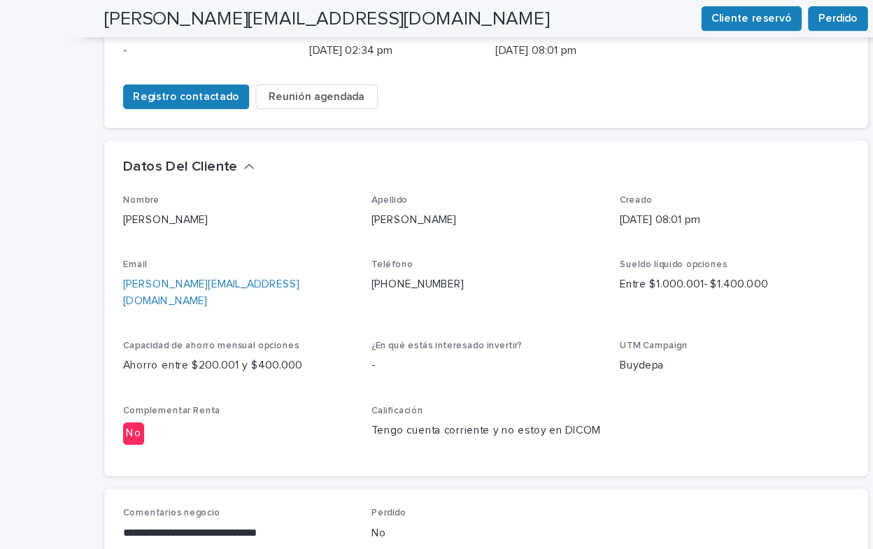
scroll to position [320, 0]
click at [750, 13] on span "Perdido" at bounding box center [752, 17] width 36 height 14
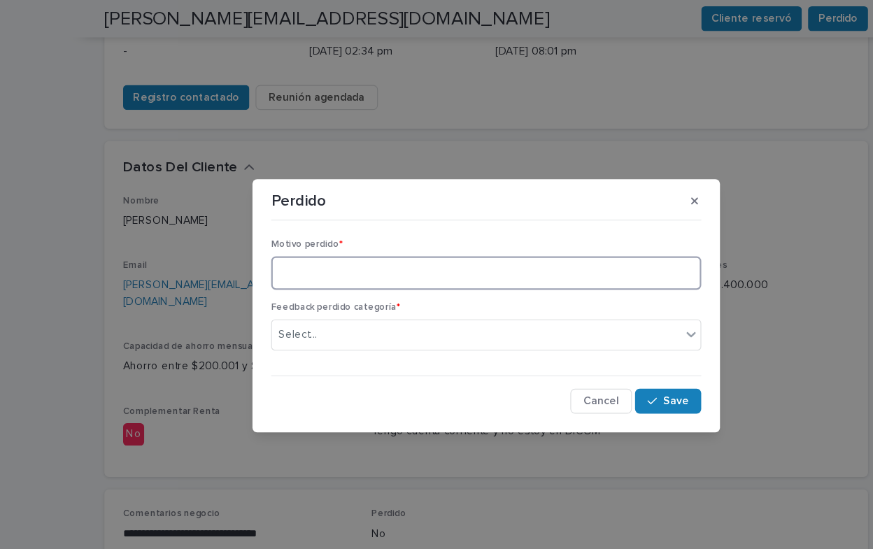
click at [352, 251] on textarea at bounding box center [436, 245] width 386 height 30
type textarea "**********"
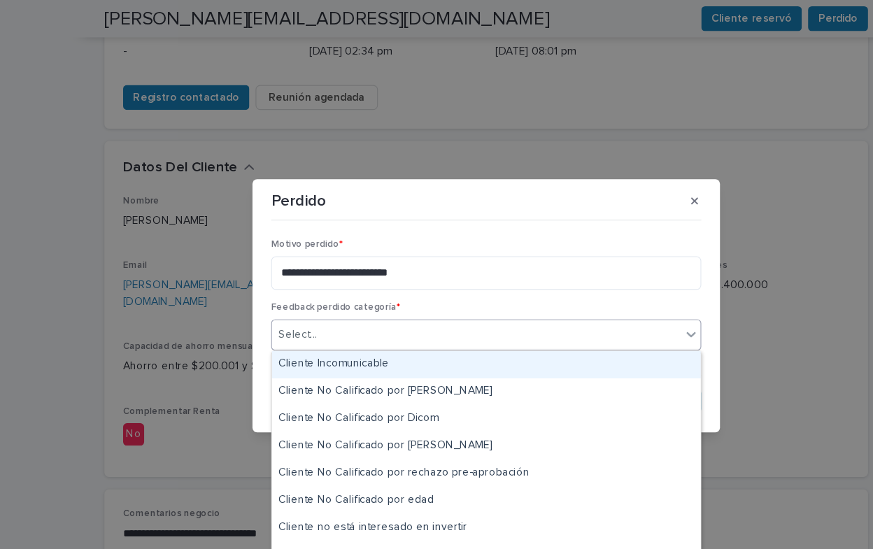
click at [624, 301] on icon at bounding box center [620, 300] width 14 height 14
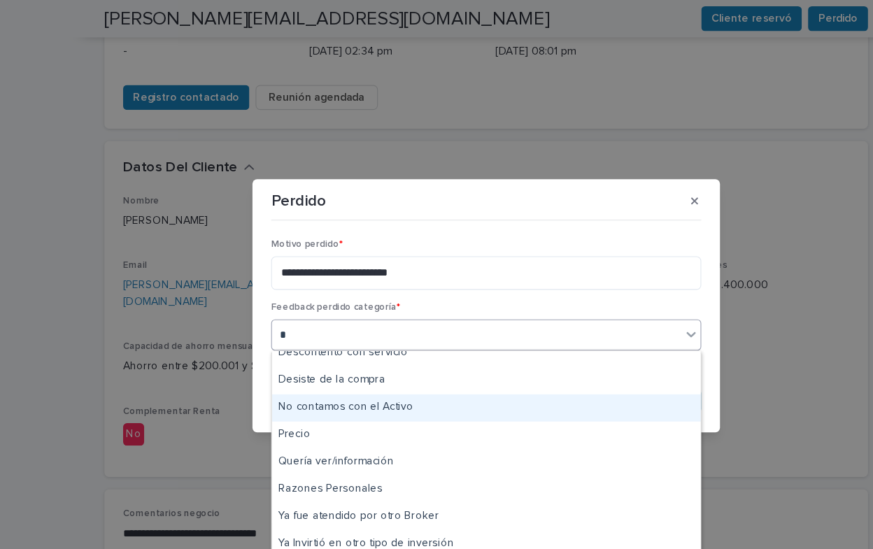
scroll to position [182, 0]
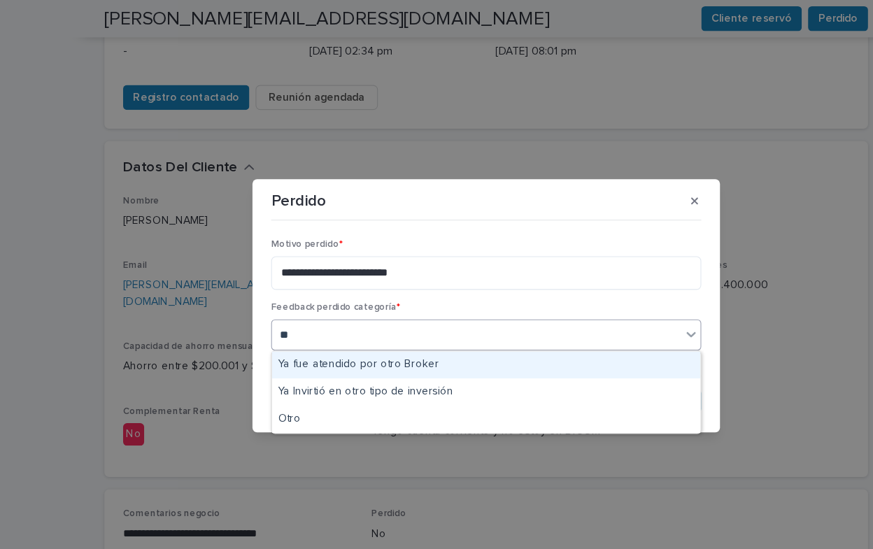
type input "***"
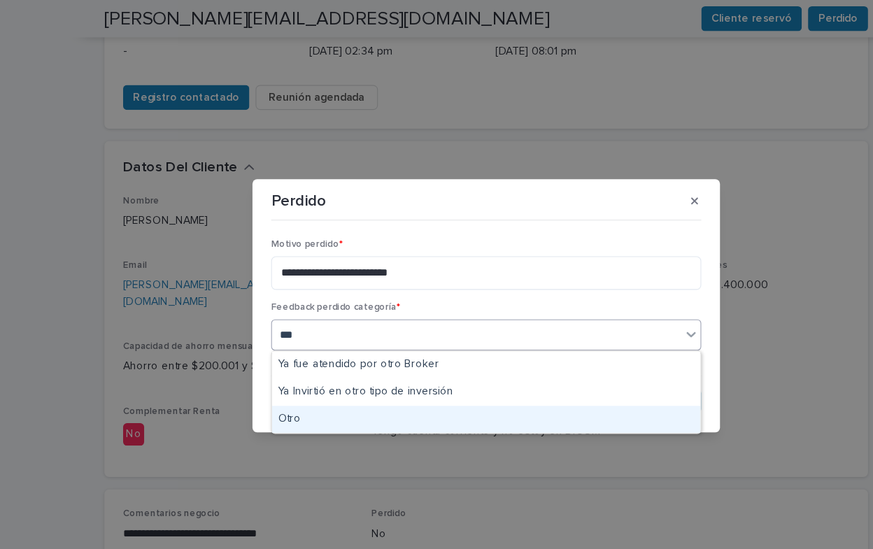
click at [264, 377] on div "Otro" at bounding box center [436, 376] width 385 height 24
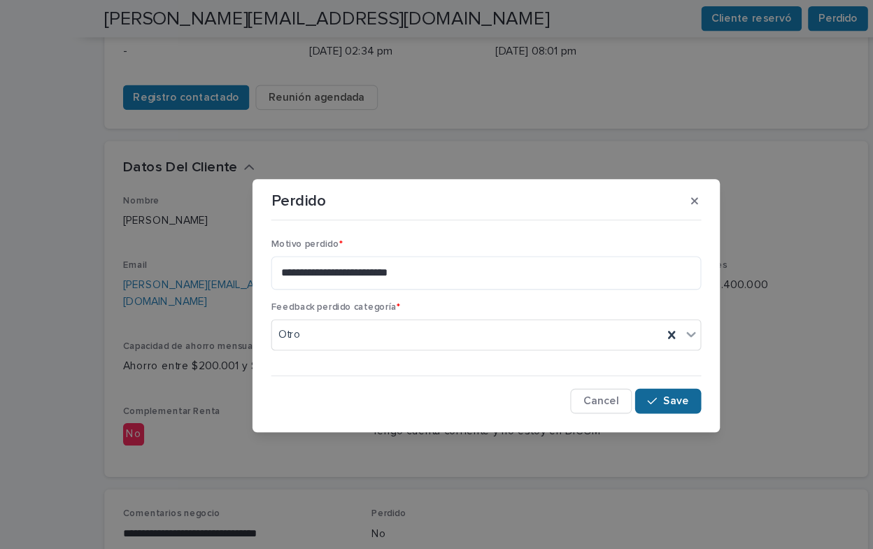
click at [608, 362] on span "Save" at bounding box center [606, 360] width 23 height 10
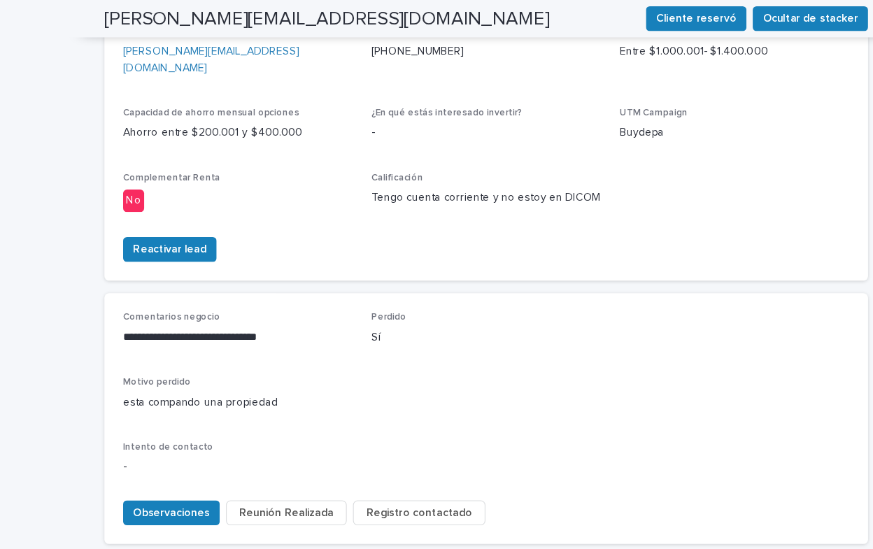
scroll to position [531, 0]
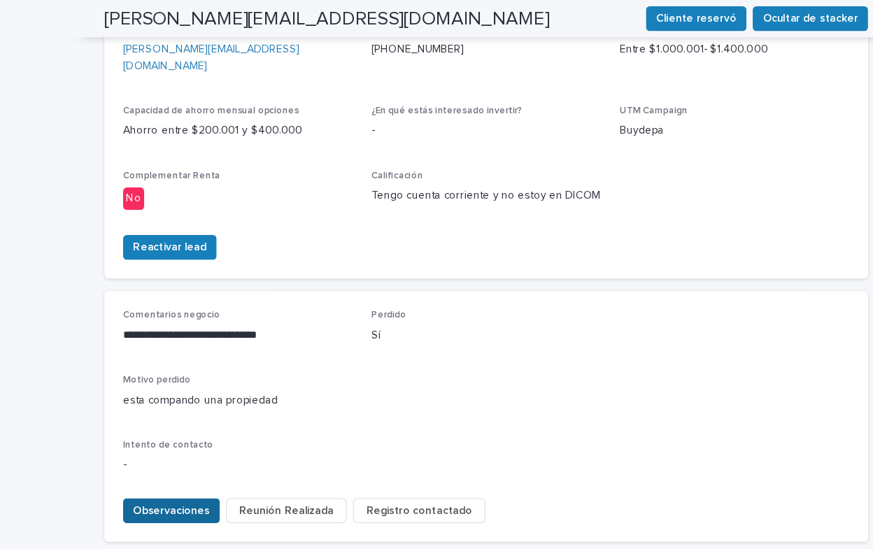
click at [146, 452] on span "Observaciones" at bounding box center [154, 459] width 69 height 14
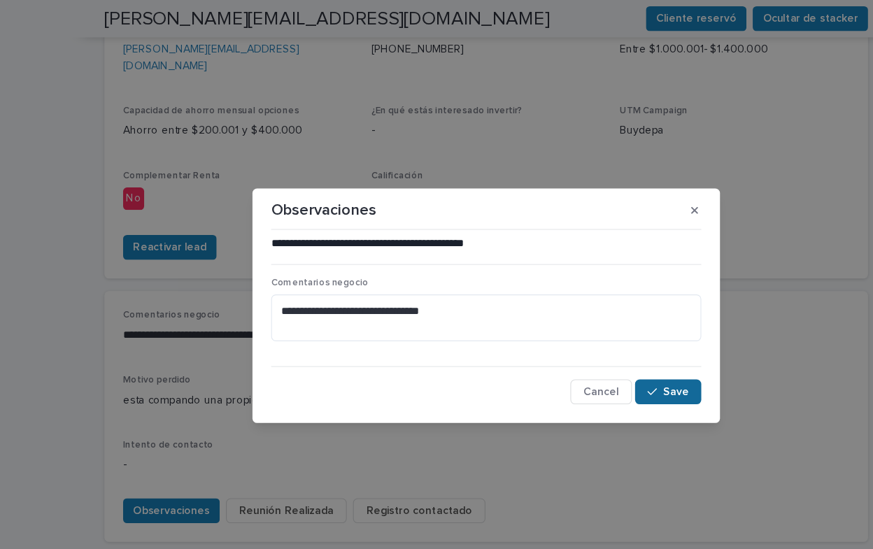
click at [605, 351] on span "Save" at bounding box center [606, 352] width 23 height 10
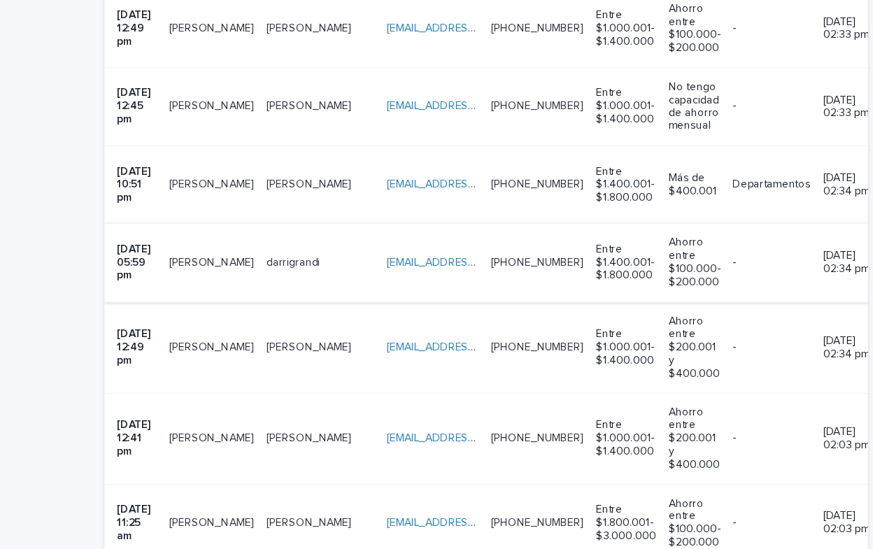
scroll to position [1914, 0]
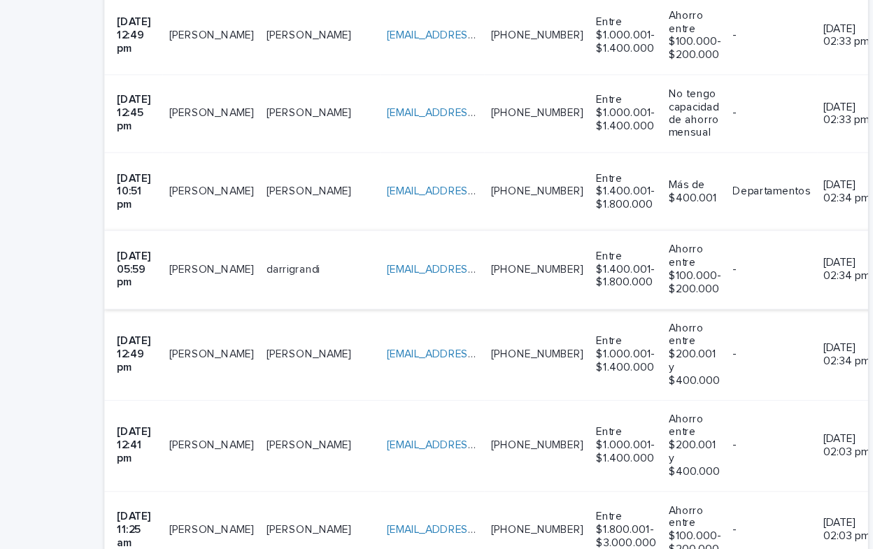
click at [364, 282] on link "[EMAIL_ADDRESS][DOMAIN_NAME]" at bounding box center [426, 287] width 158 height 10
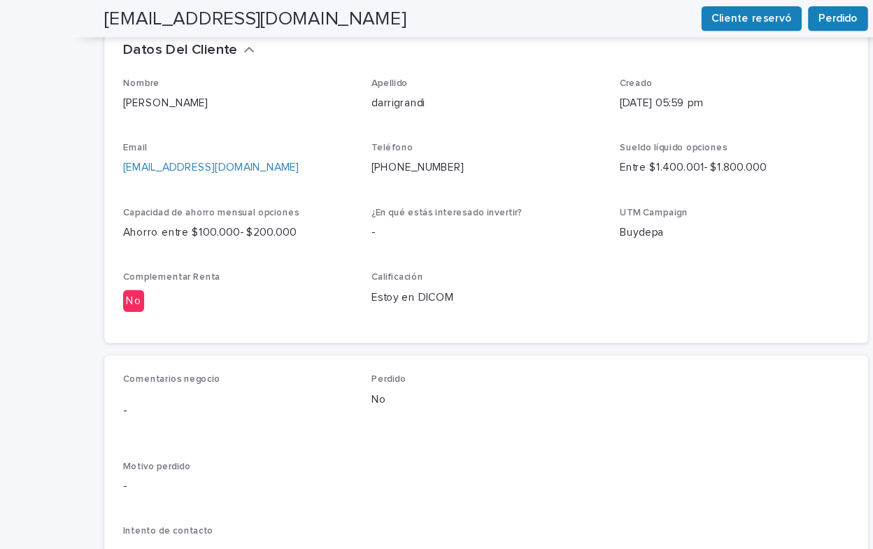
scroll to position [443, 0]
